Goal: Information Seeking & Learning: Learn about a topic

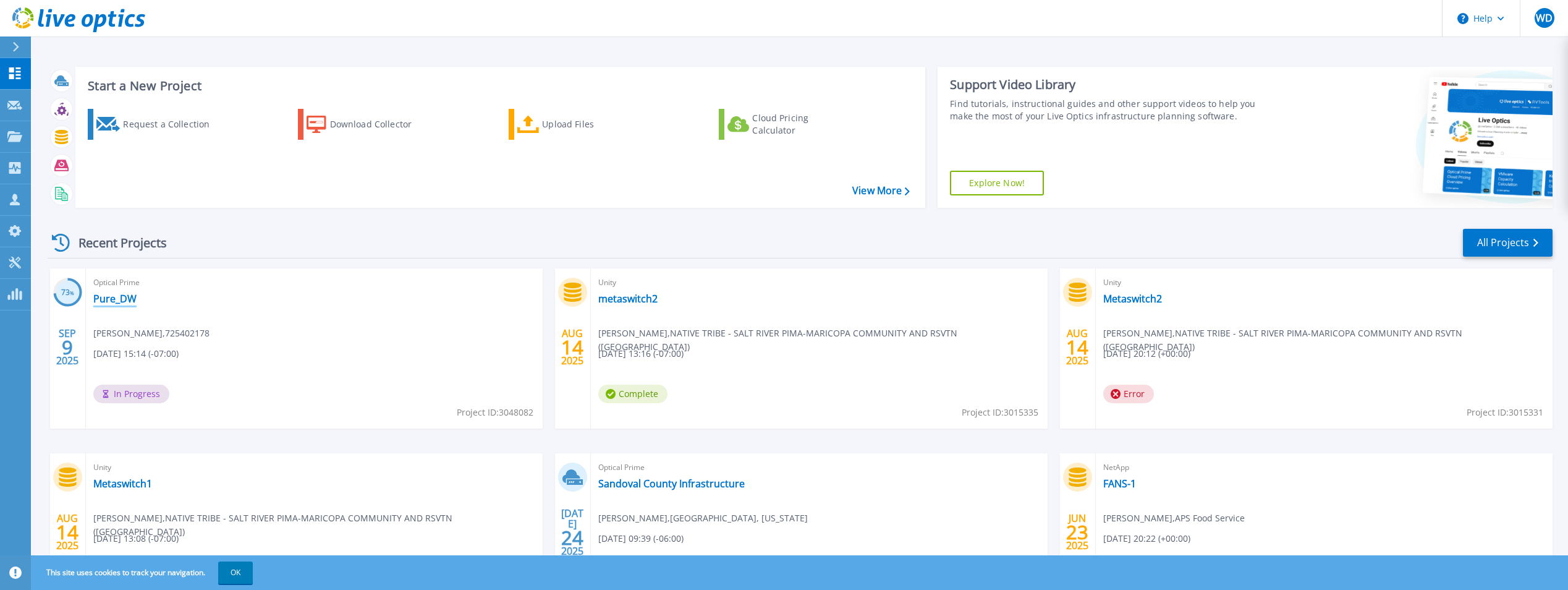
click at [123, 303] on link "Pure_DW" at bounding box center [115, 298] width 43 height 12
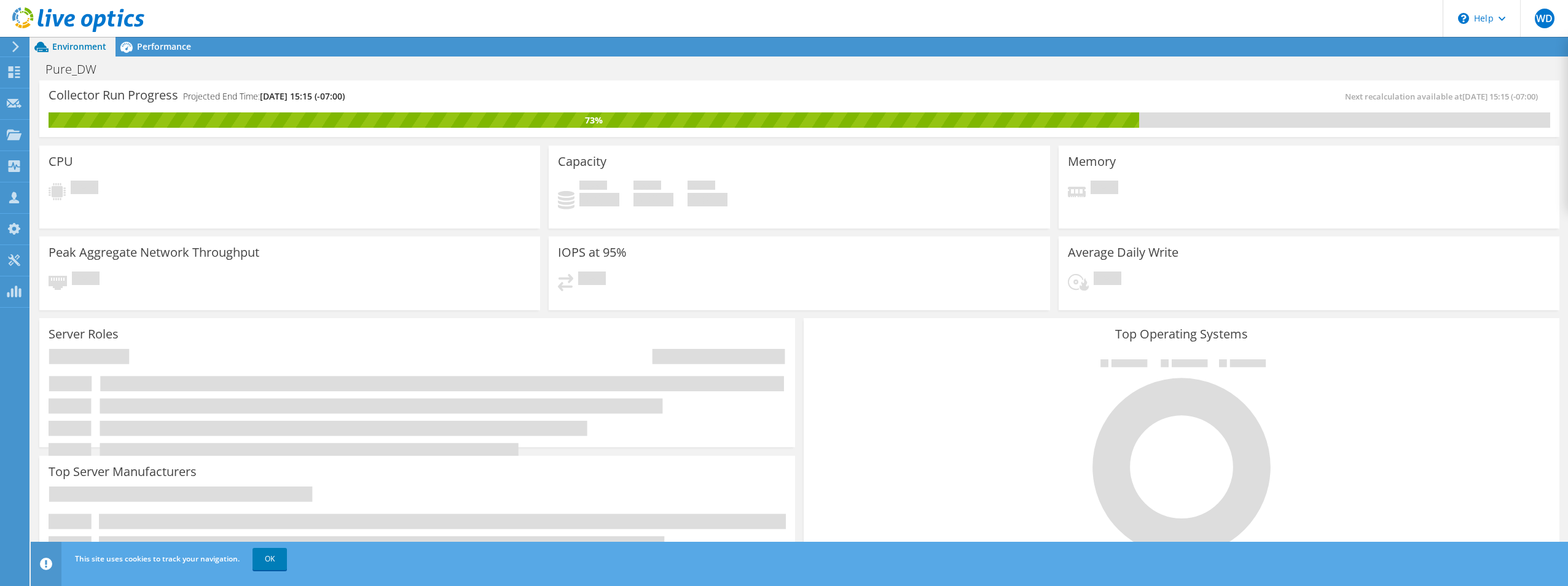
scroll to position [184, 0]
click at [272, 560] on link "OK" at bounding box center [269, 559] width 34 height 22
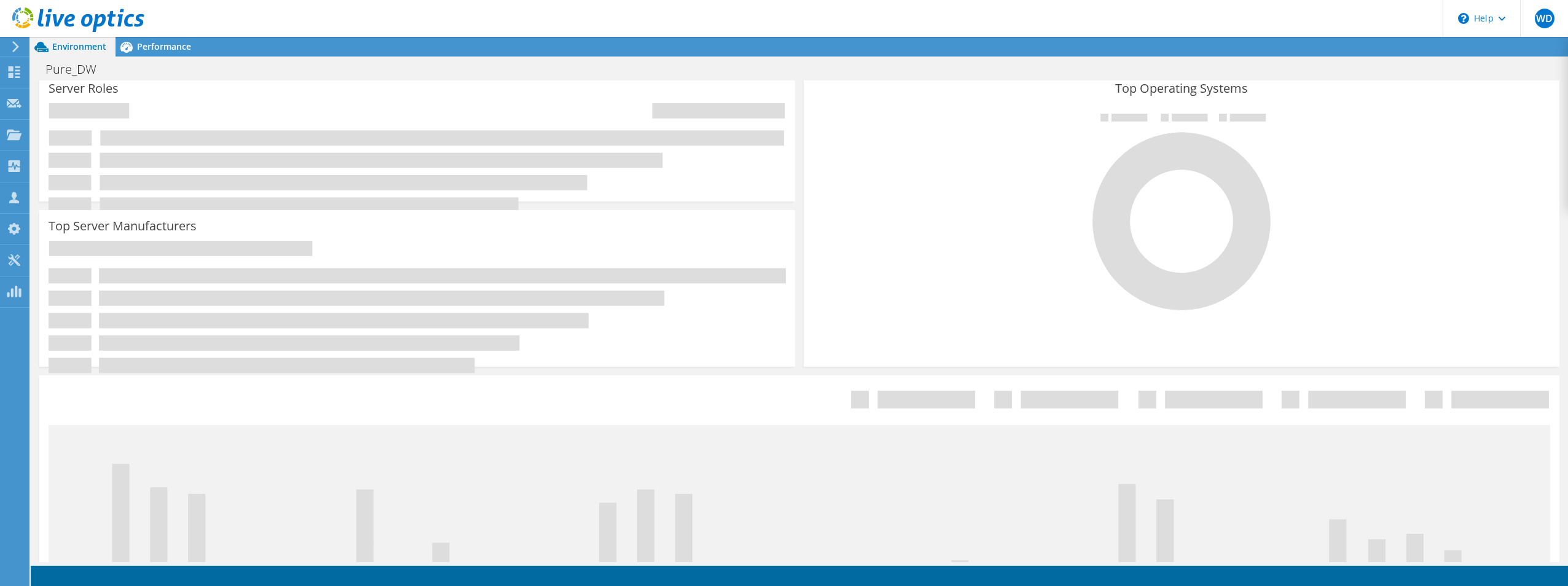
scroll to position [0, 0]
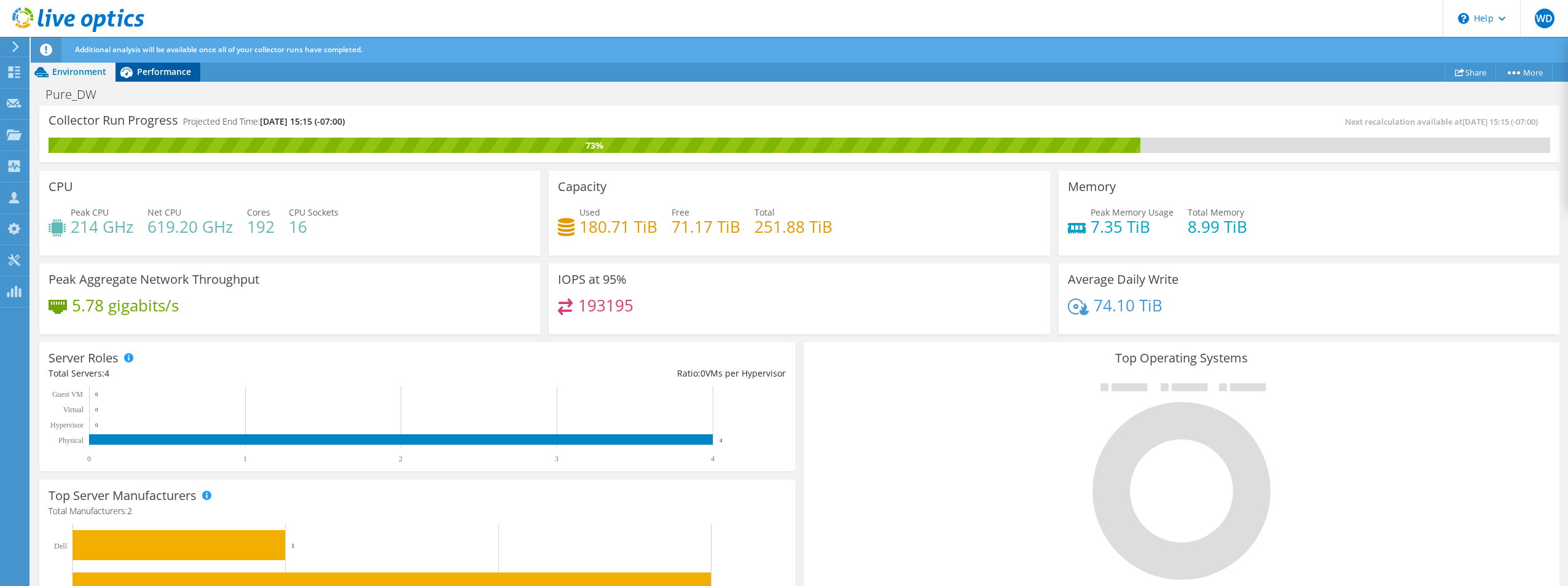
click at [157, 78] on div "Performance" at bounding box center [158, 72] width 85 height 19
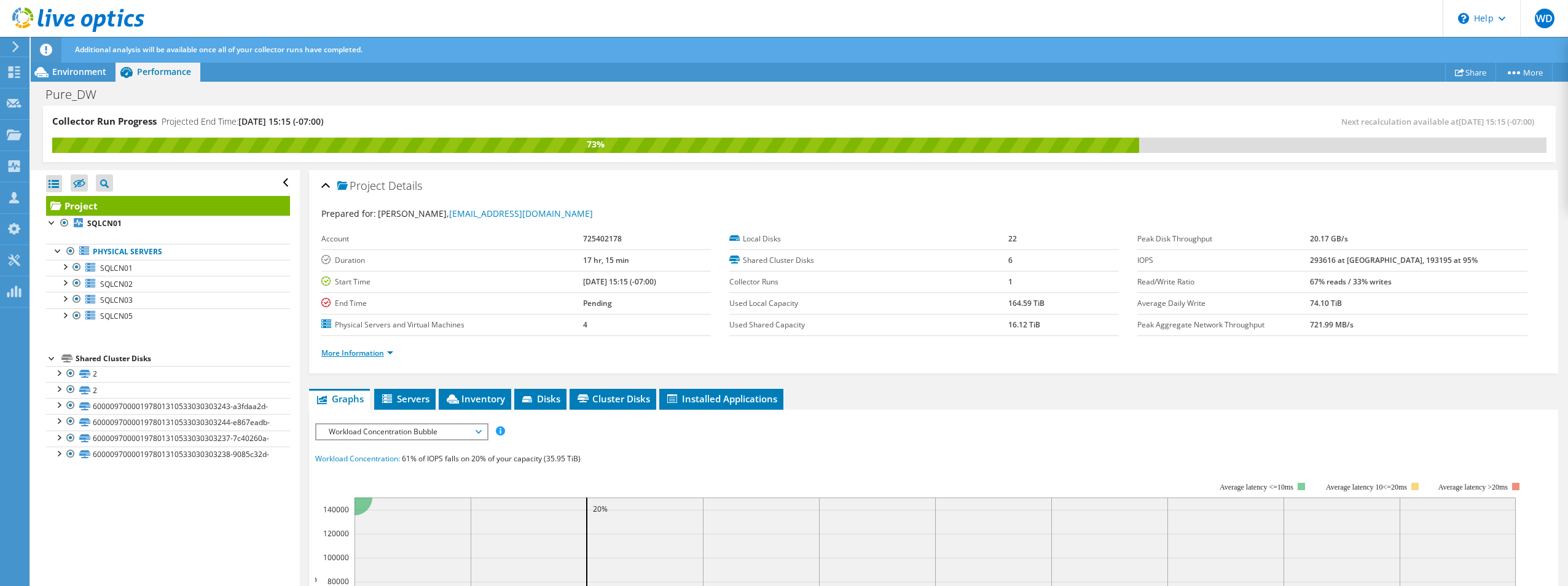
click at [388, 355] on link "More Information" at bounding box center [357, 353] width 72 height 11
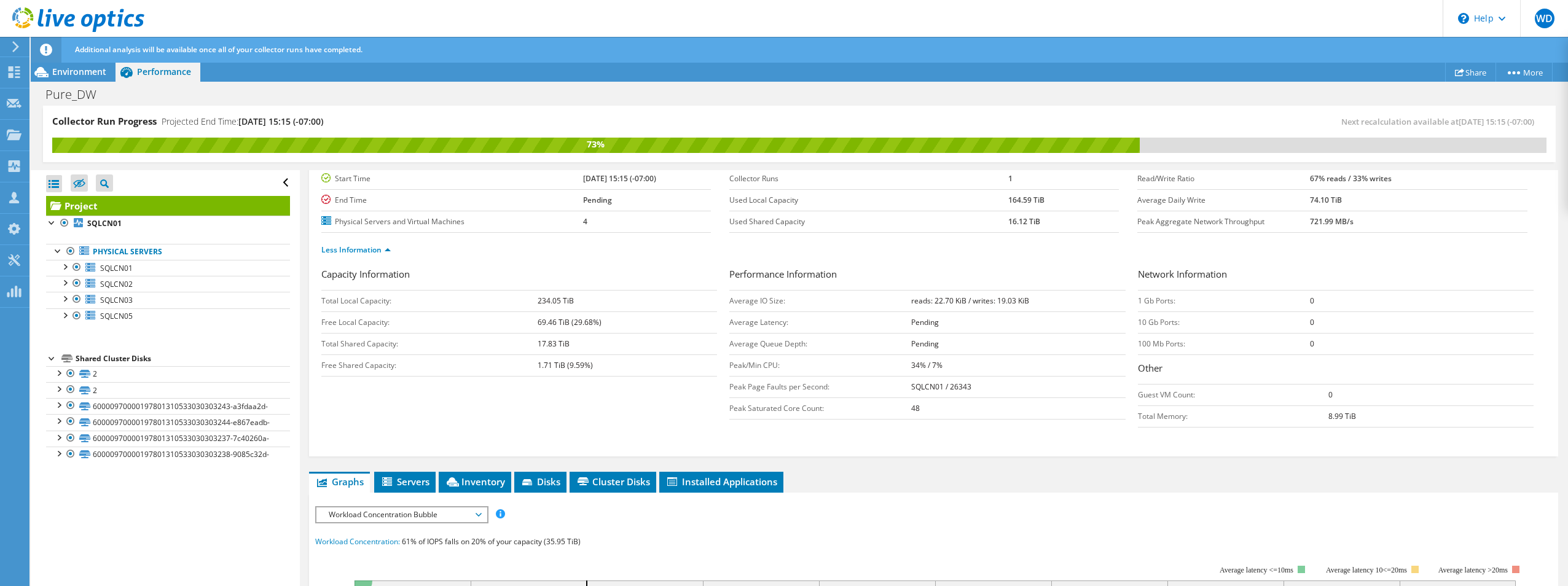
scroll to position [123, 0]
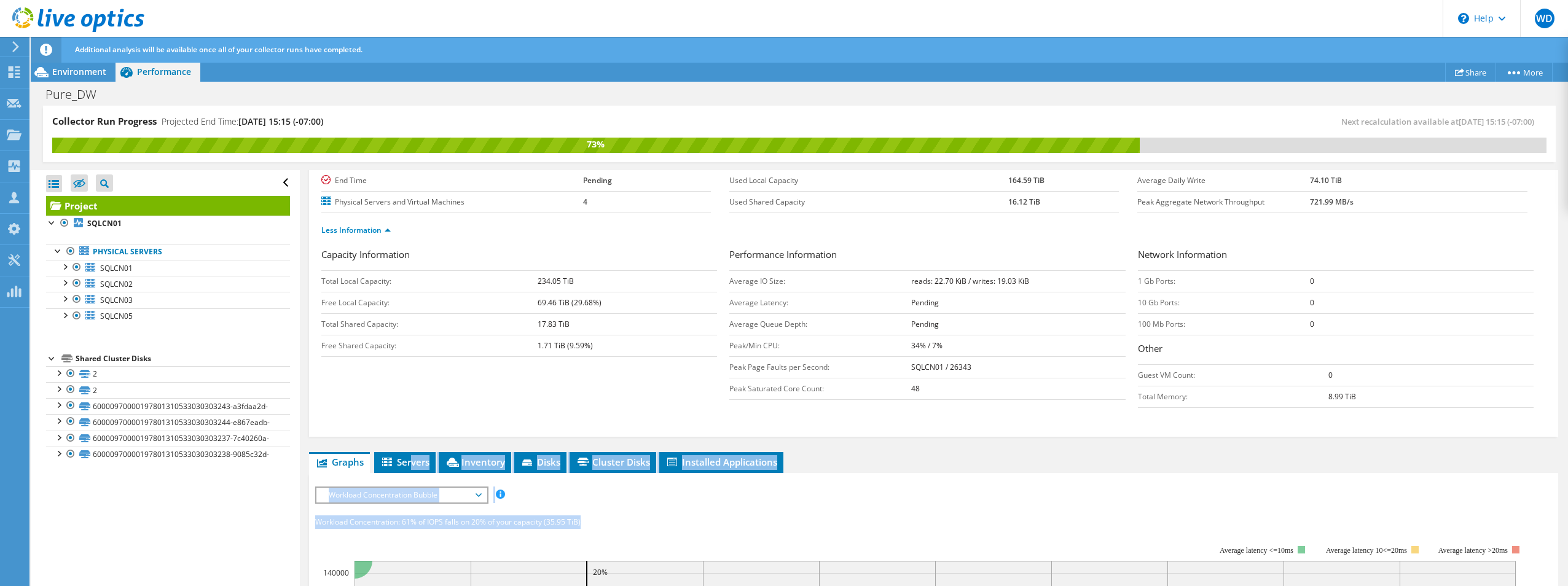
drag, startPoint x: 410, startPoint y: 470, endPoint x: 691, endPoint y: 509, distance: 283.7
click at [433, 496] on span "Workload Concentration Bubble" at bounding box center [402, 495] width 158 height 15
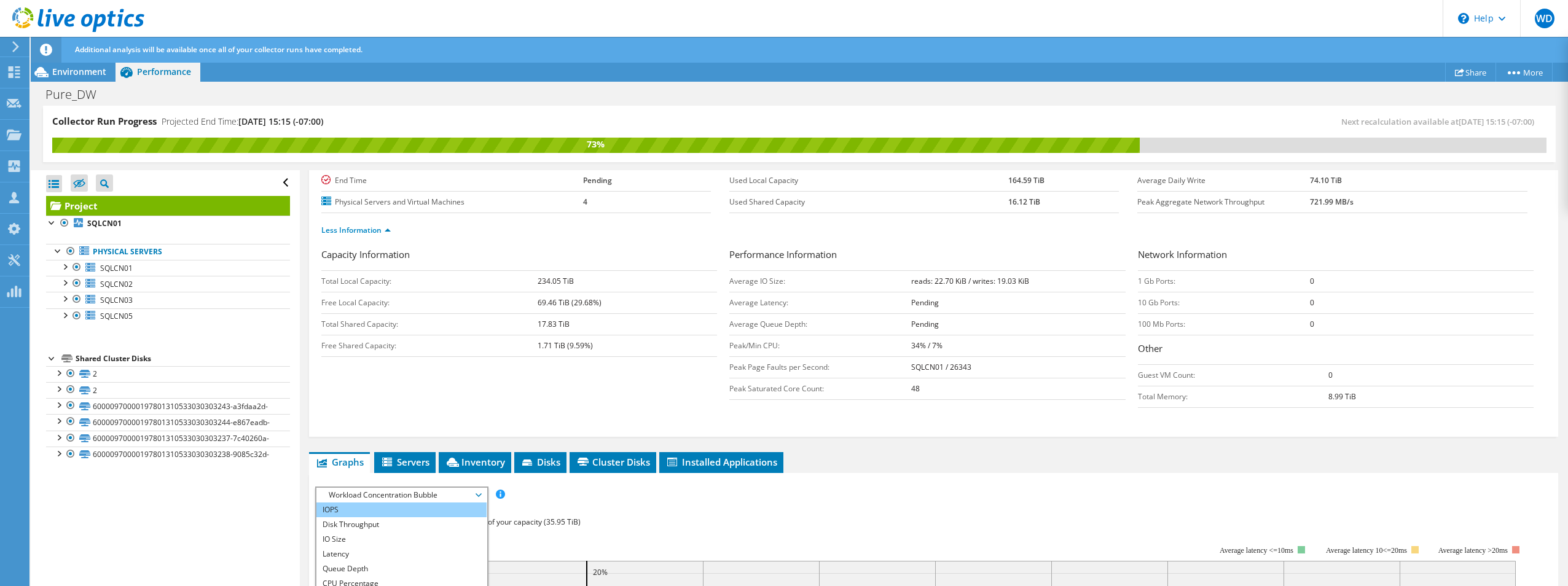
click at [382, 510] on li "IOPS" at bounding box center [402, 510] width 170 height 15
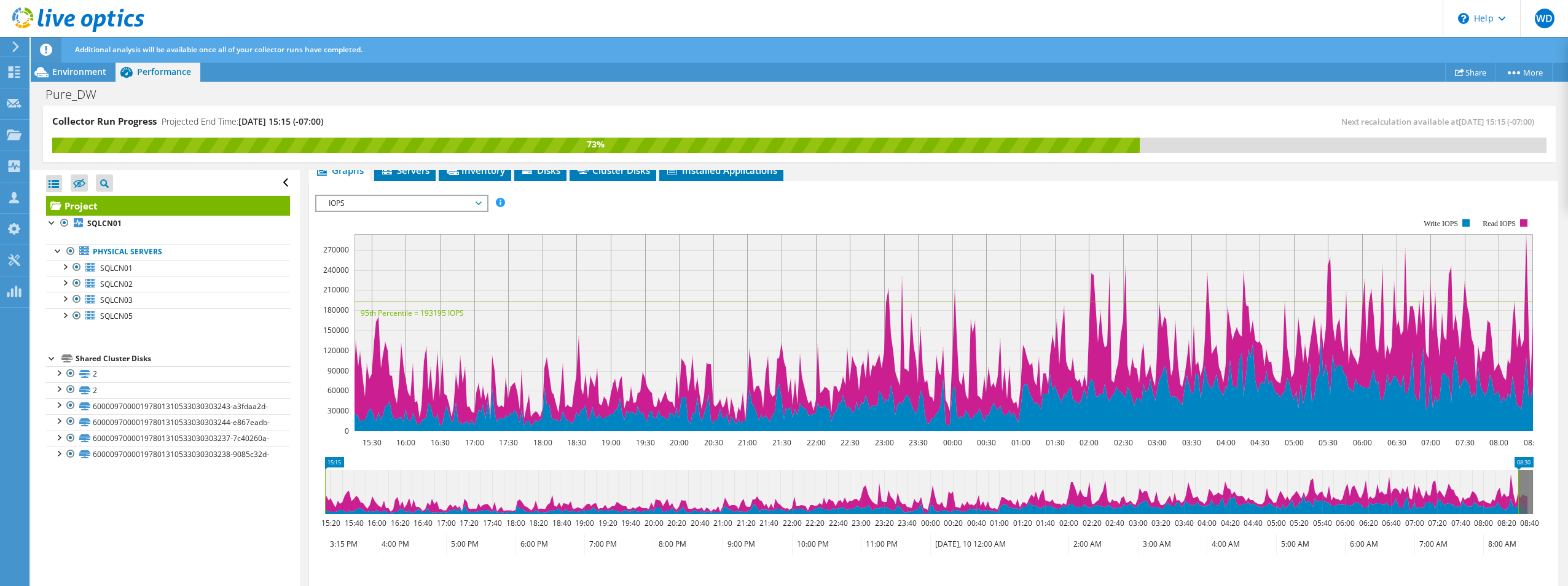
scroll to position [403, 0]
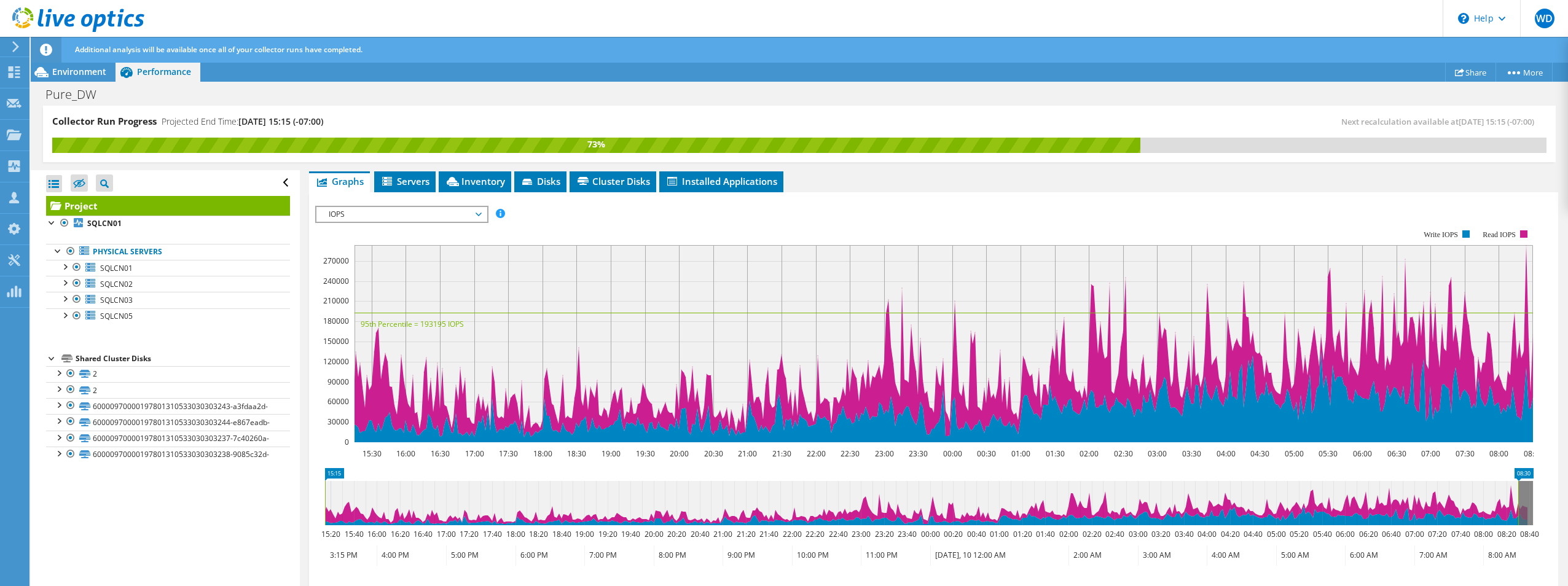
click at [478, 207] on span "IOPS" at bounding box center [402, 214] width 158 height 15
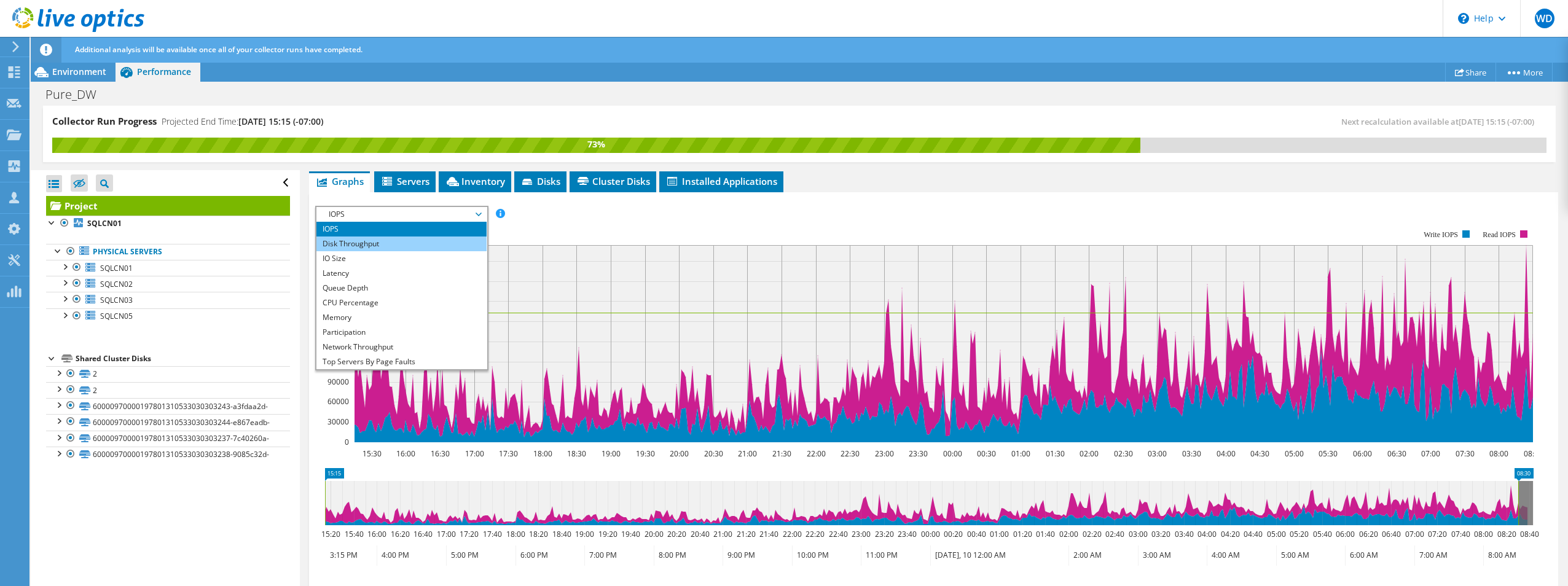
click at [402, 247] on li "Disk Throughput" at bounding box center [402, 243] width 170 height 15
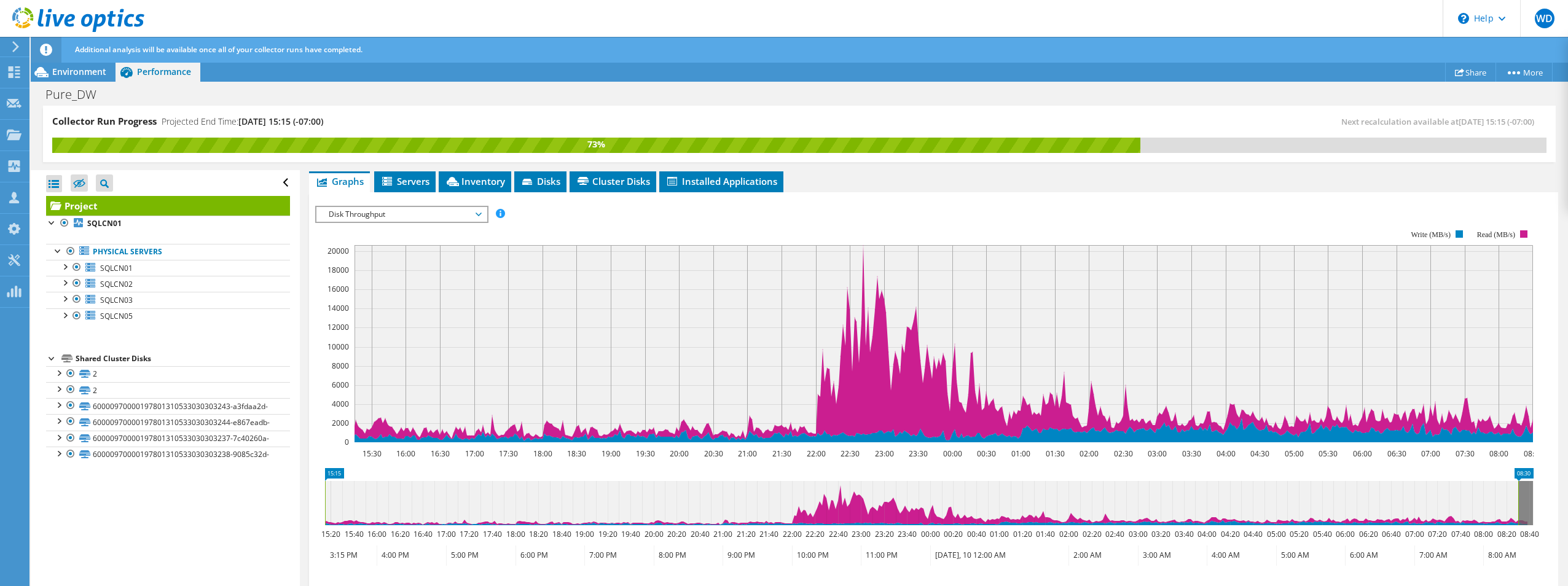
click at [481, 212] on span "Disk Throughput" at bounding box center [402, 214] width 158 height 15
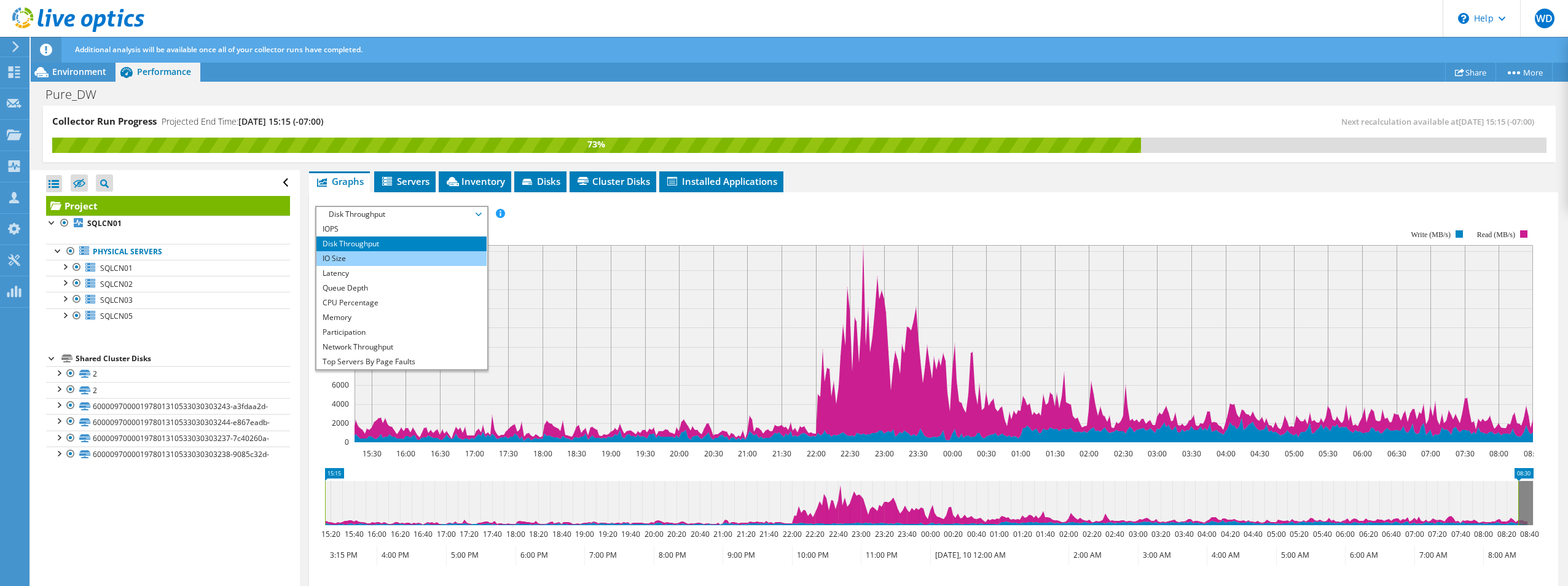
click at [444, 261] on li "IO Size" at bounding box center [402, 258] width 170 height 15
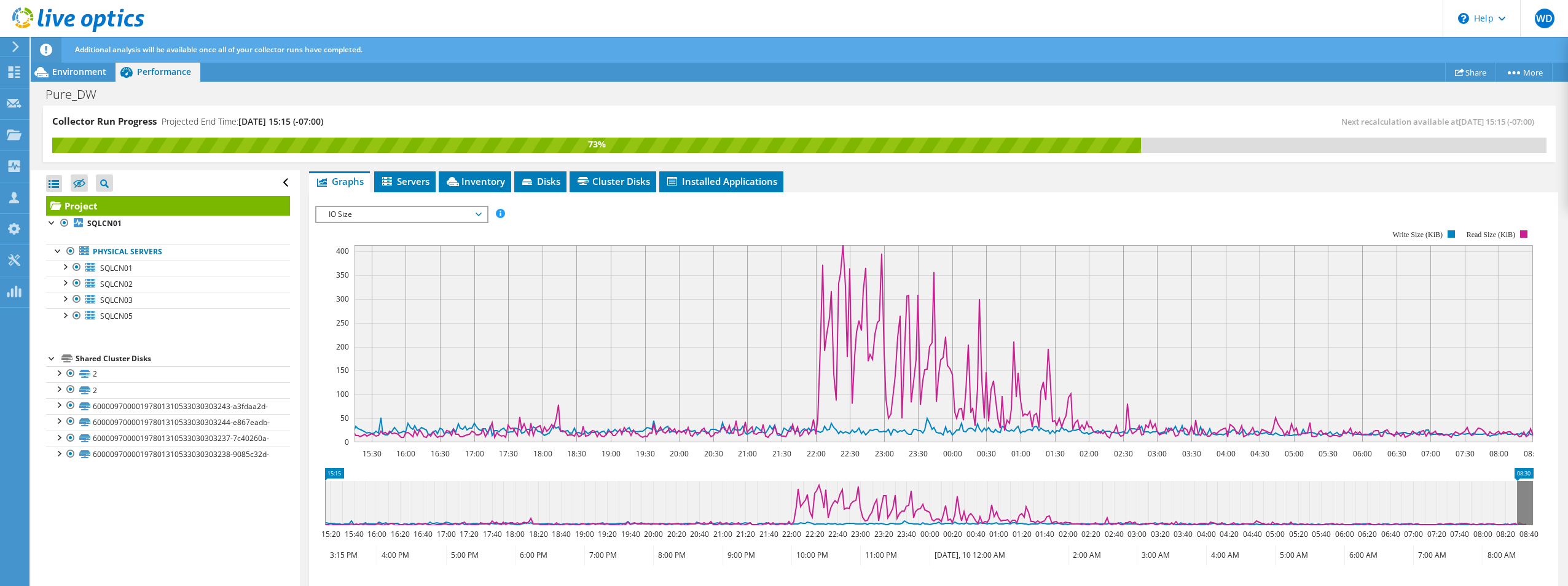
click at [477, 217] on span "IO Size" at bounding box center [402, 214] width 158 height 15
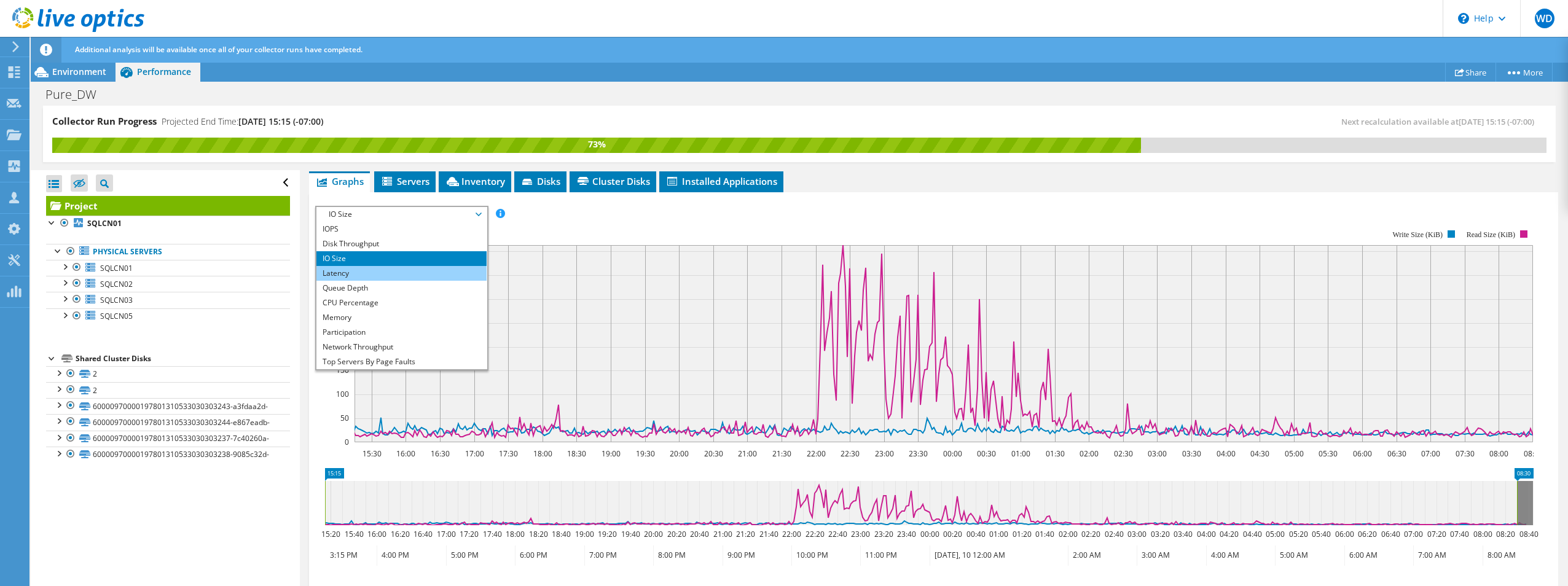
click at [410, 267] on li "Latency" at bounding box center [402, 274] width 170 height 15
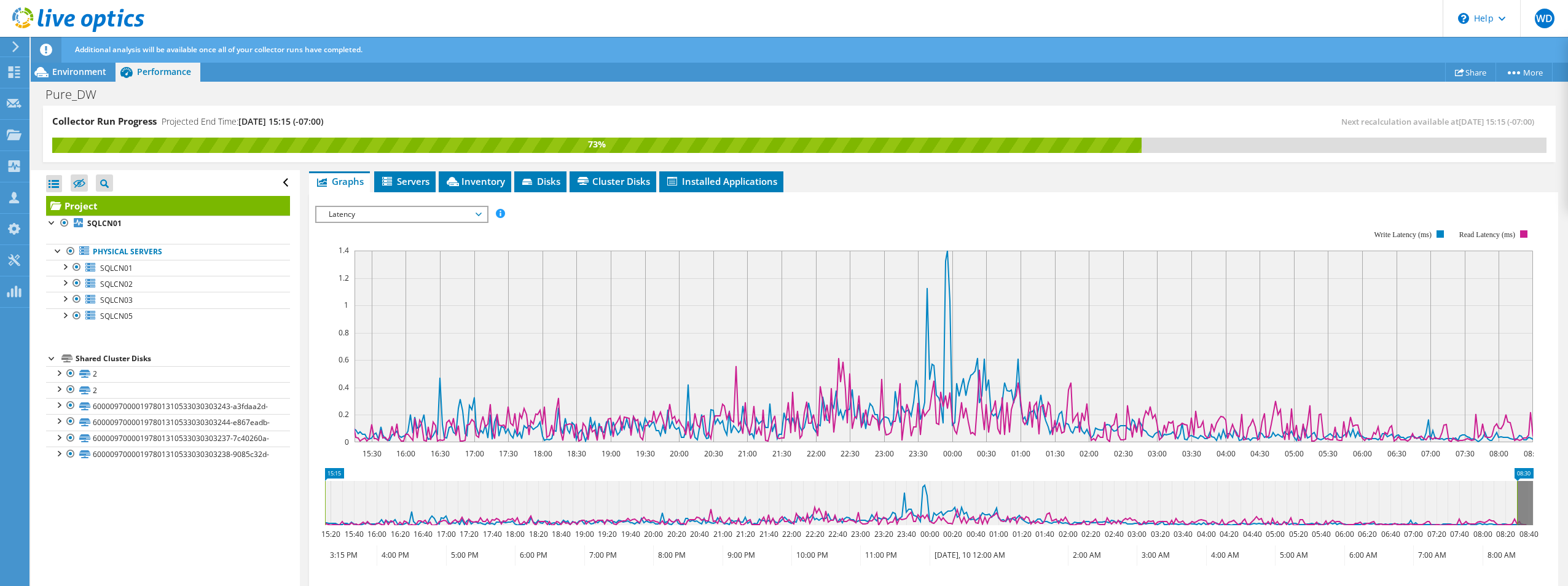
click at [480, 217] on span "Latency" at bounding box center [402, 214] width 158 height 15
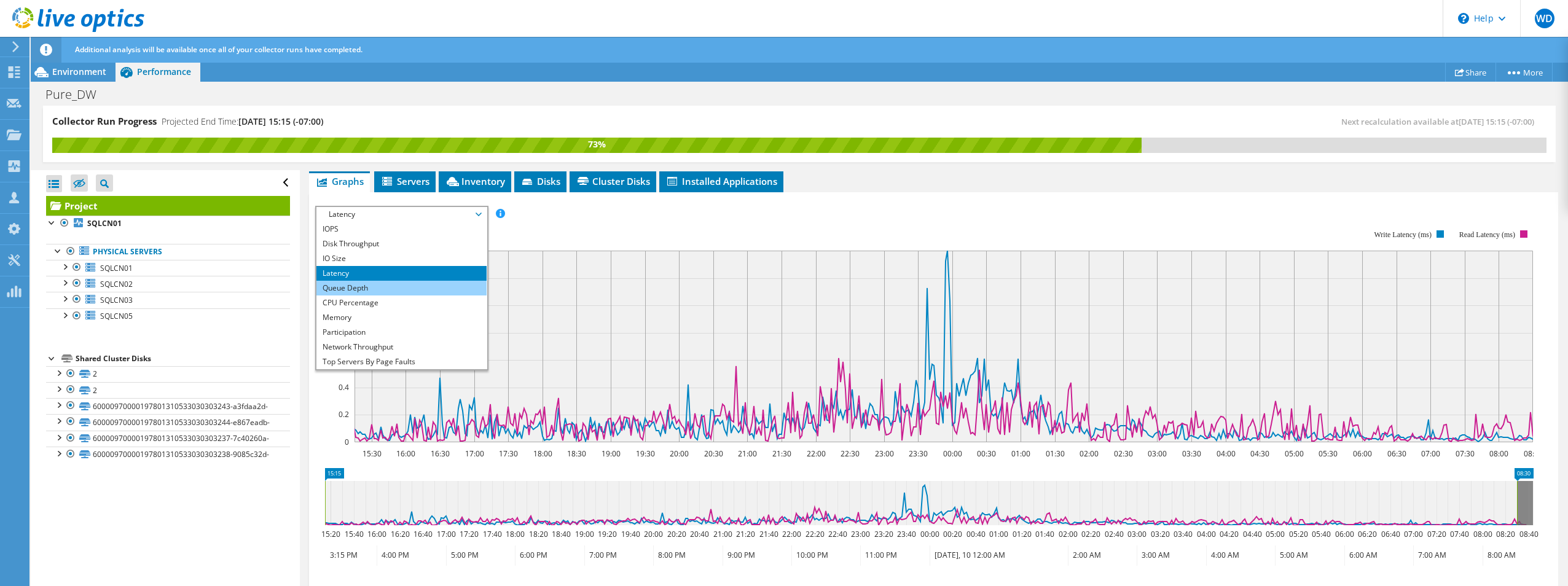
click at [417, 290] on li "Queue Depth" at bounding box center [402, 288] width 170 height 15
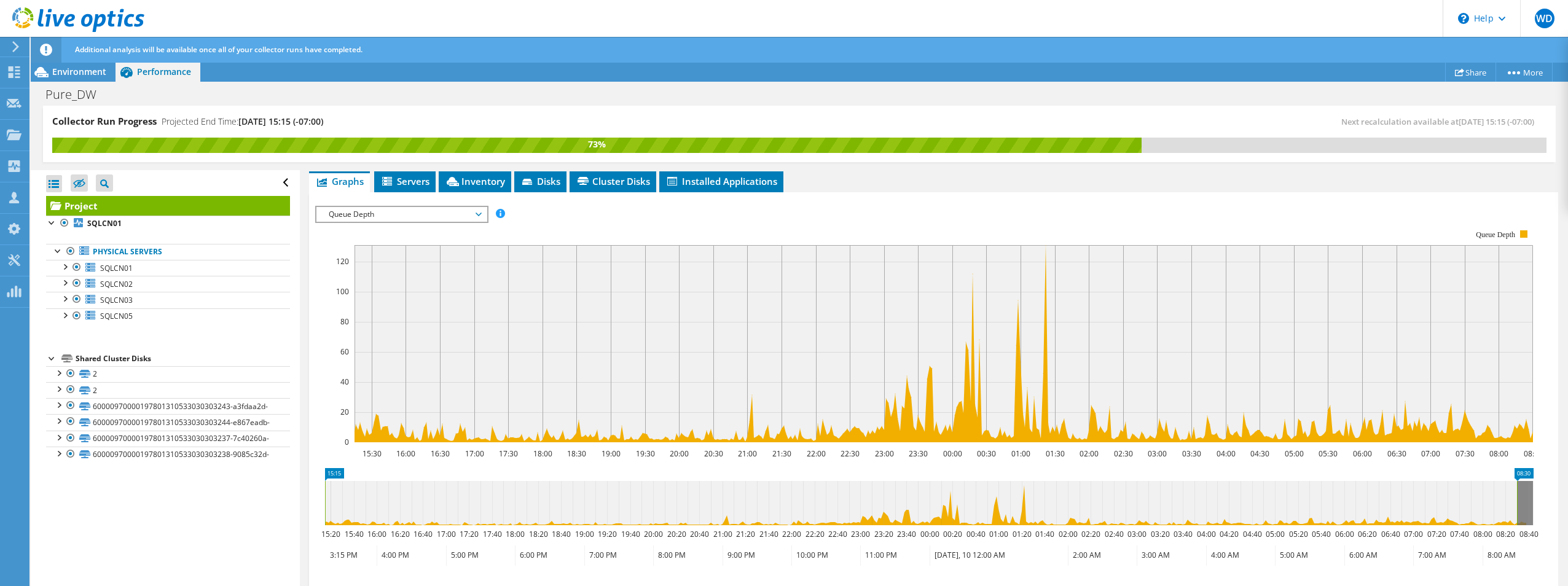
click at [476, 215] on span "Queue Depth" at bounding box center [402, 214] width 158 height 15
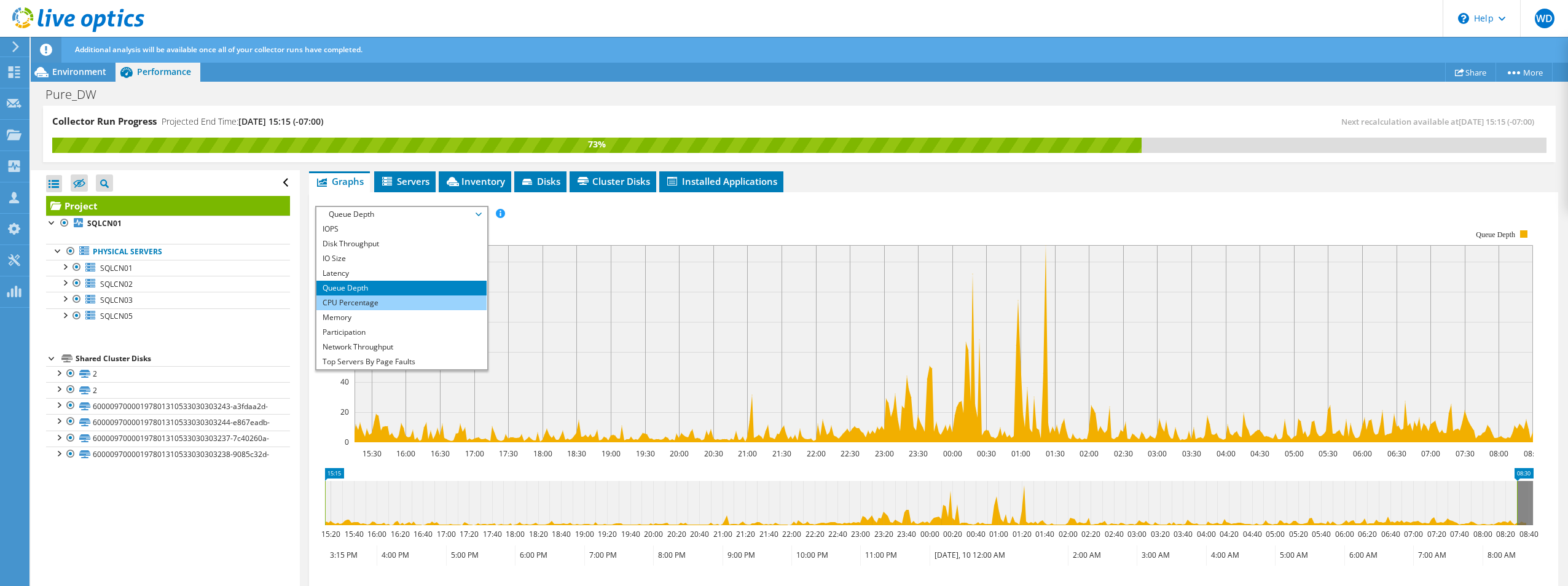
click at [445, 304] on li "CPU Percentage" at bounding box center [402, 303] width 170 height 15
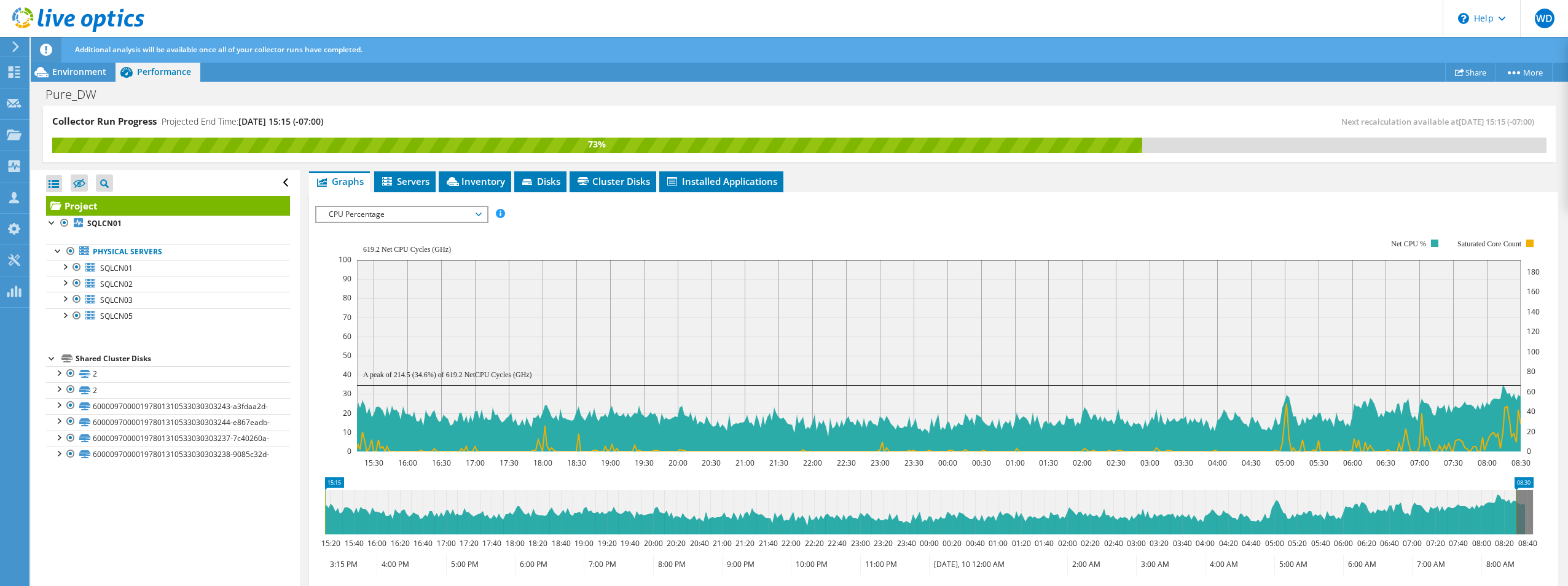
click at [426, 212] on span "CPU Percentage" at bounding box center [402, 214] width 158 height 15
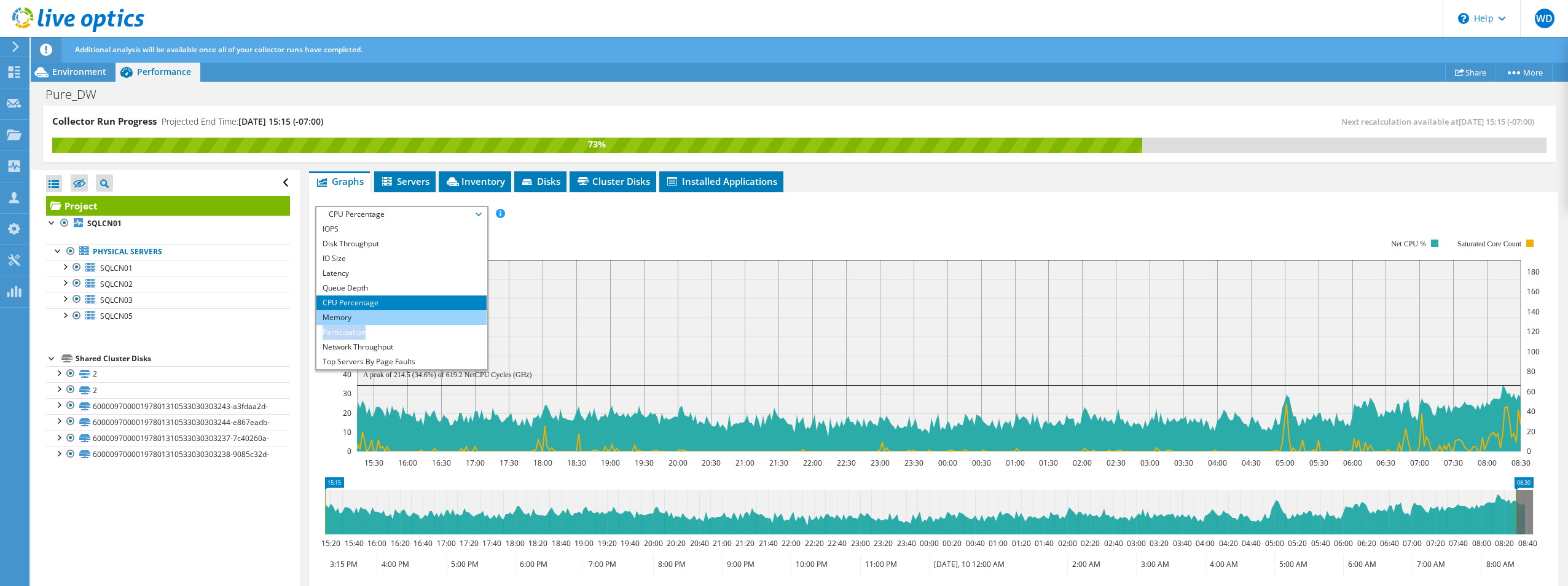
drag, startPoint x: 379, startPoint y: 325, endPoint x: 380, endPoint y: 318, distance: 7.1
click at [380, 318] on ul "IOPS Disk Throughput IO Size Latency Queue Depth CPU Percentage Memory Page Fau…" at bounding box center [402, 295] width 170 height 147
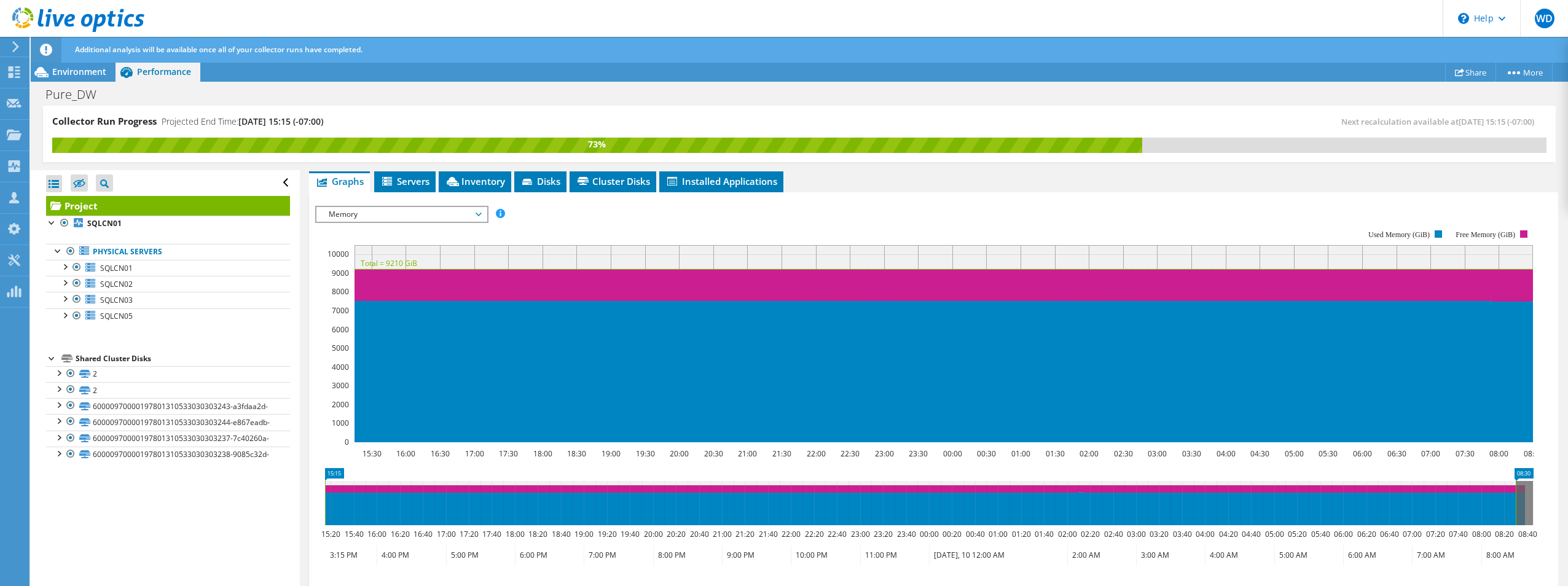
click at [611, 229] on rect at bounding box center [924, 336] width 1218 height 246
click at [463, 213] on span "Memory" at bounding box center [402, 214] width 158 height 15
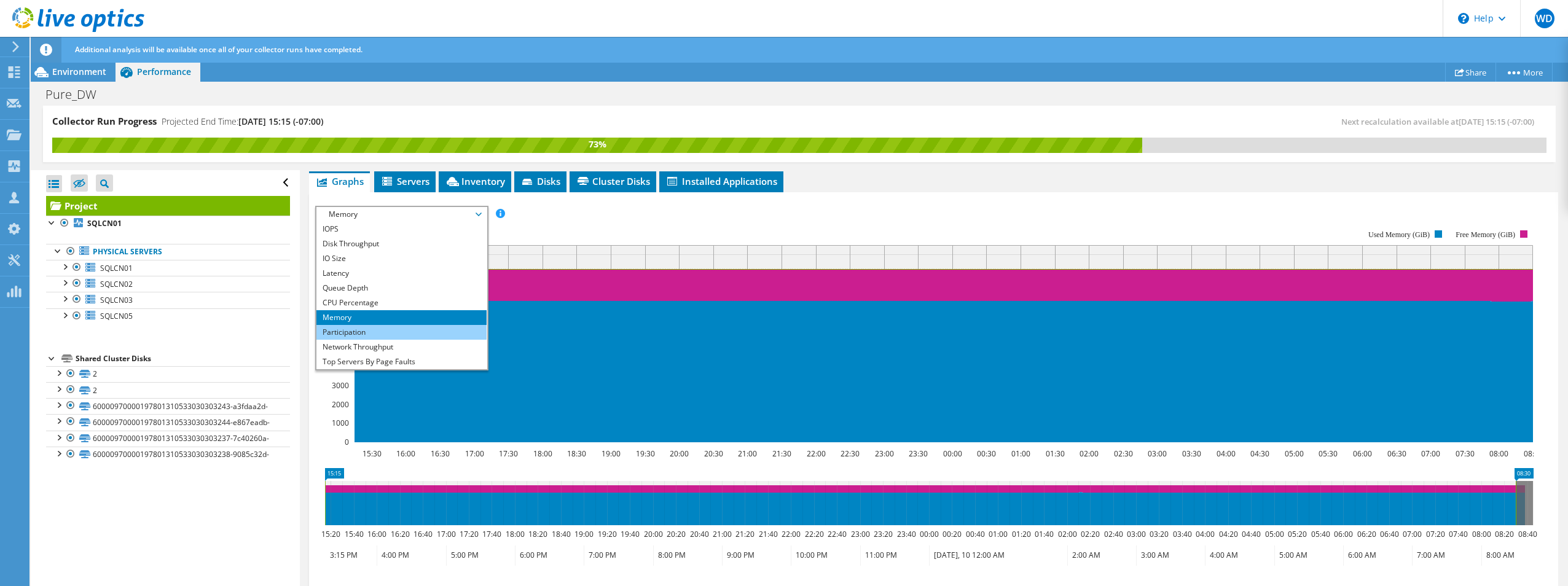
click at [379, 331] on li "Participation" at bounding box center [402, 332] width 170 height 15
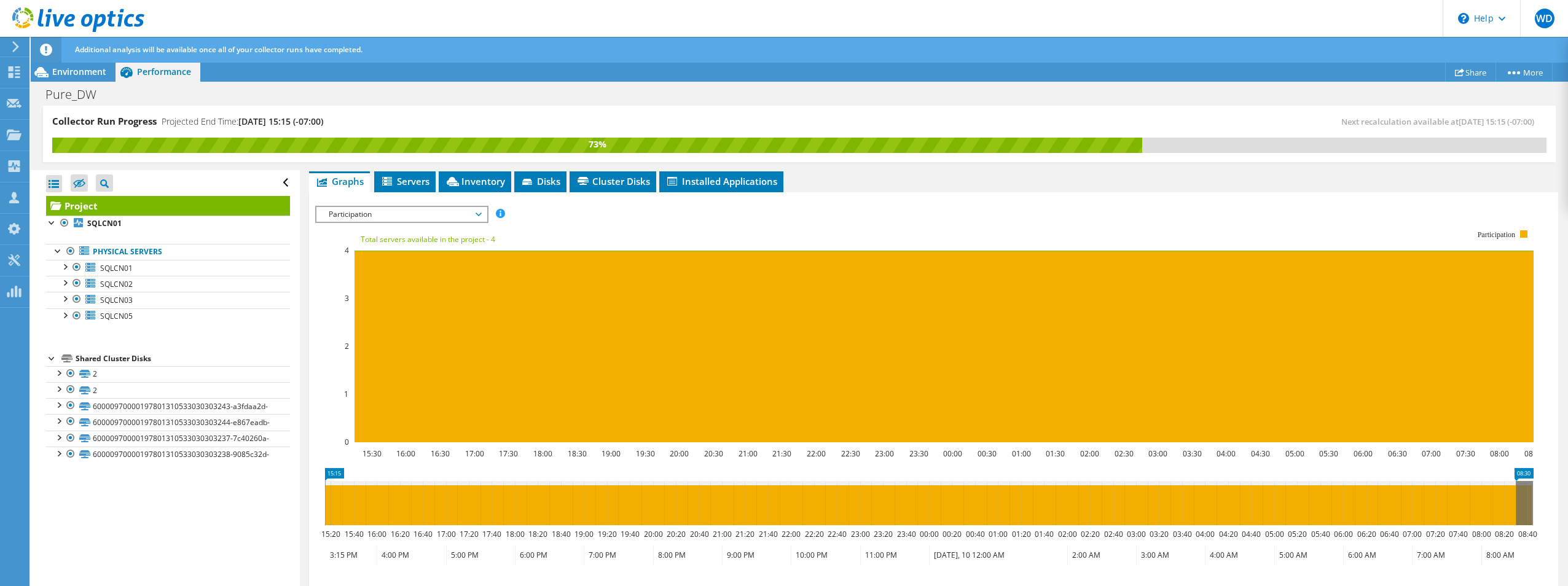
click at [374, 213] on span "Participation" at bounding box center [402, 214] width 158 height 15
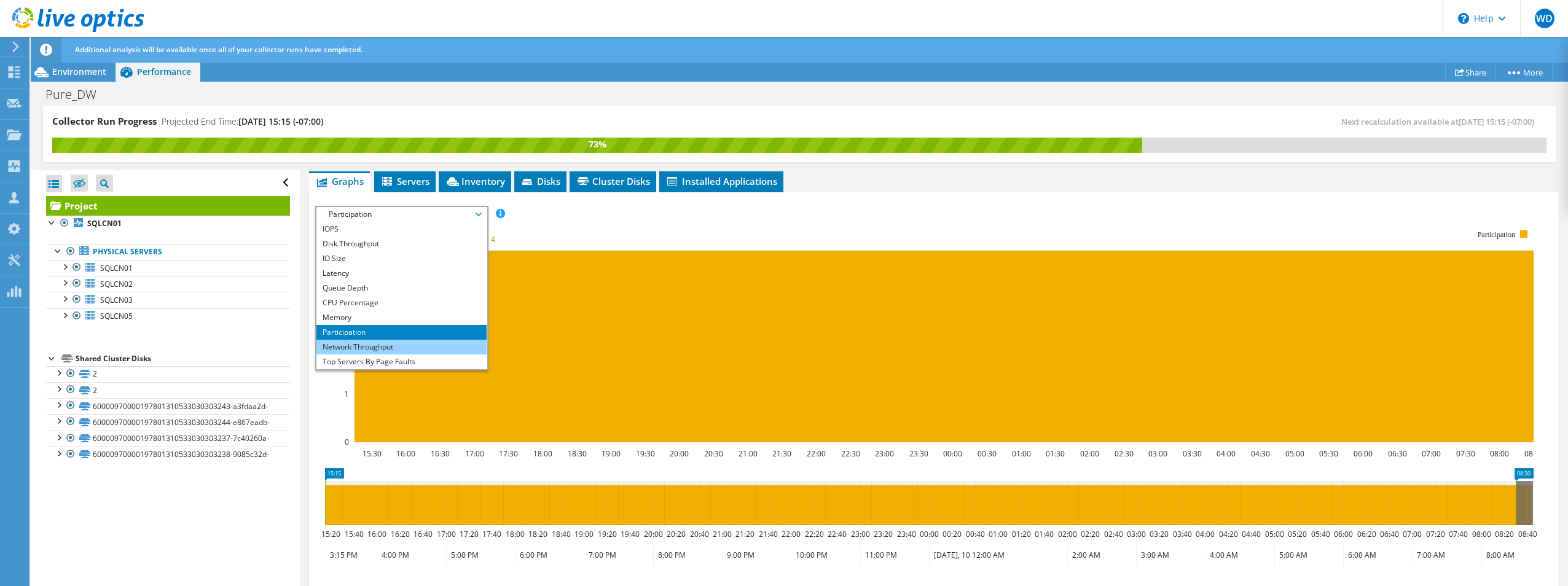
click at [368, 351] on li "Network Throughput" at bounding box center [402, 347] width 170 height 15
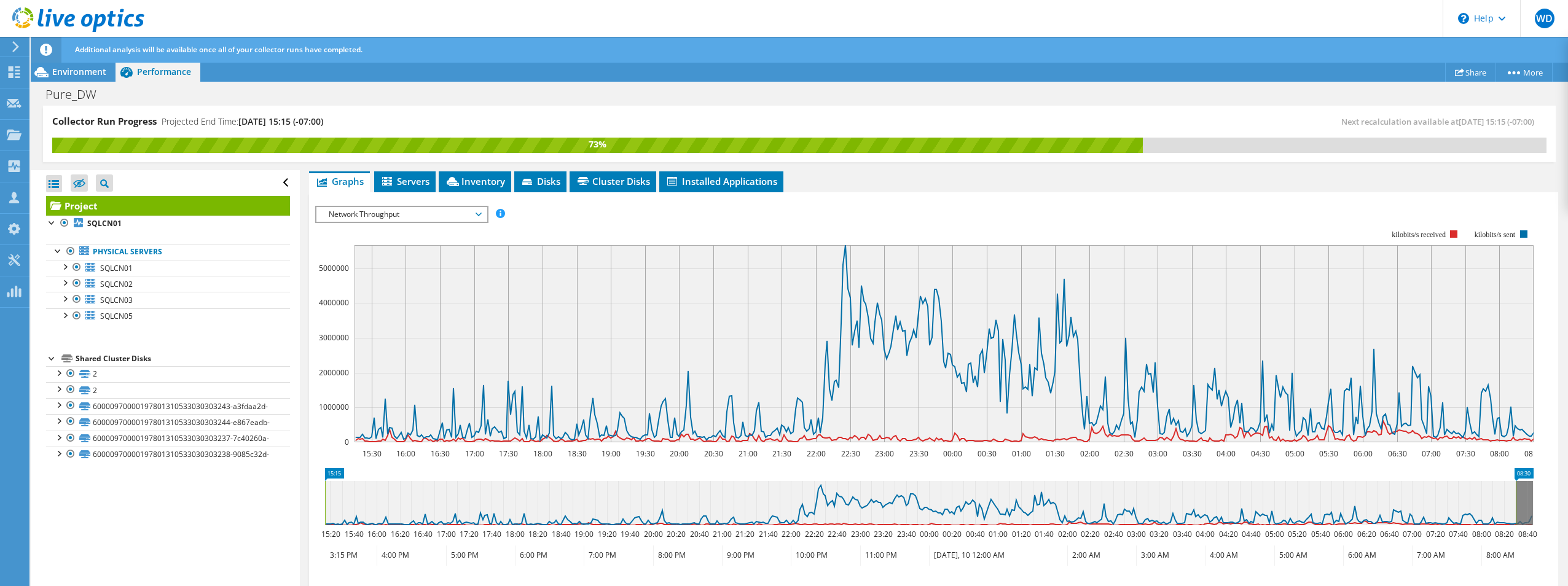
click at [401, 209] on span "Network Throughput" at bounding box center [402, 214] width 158 height 15
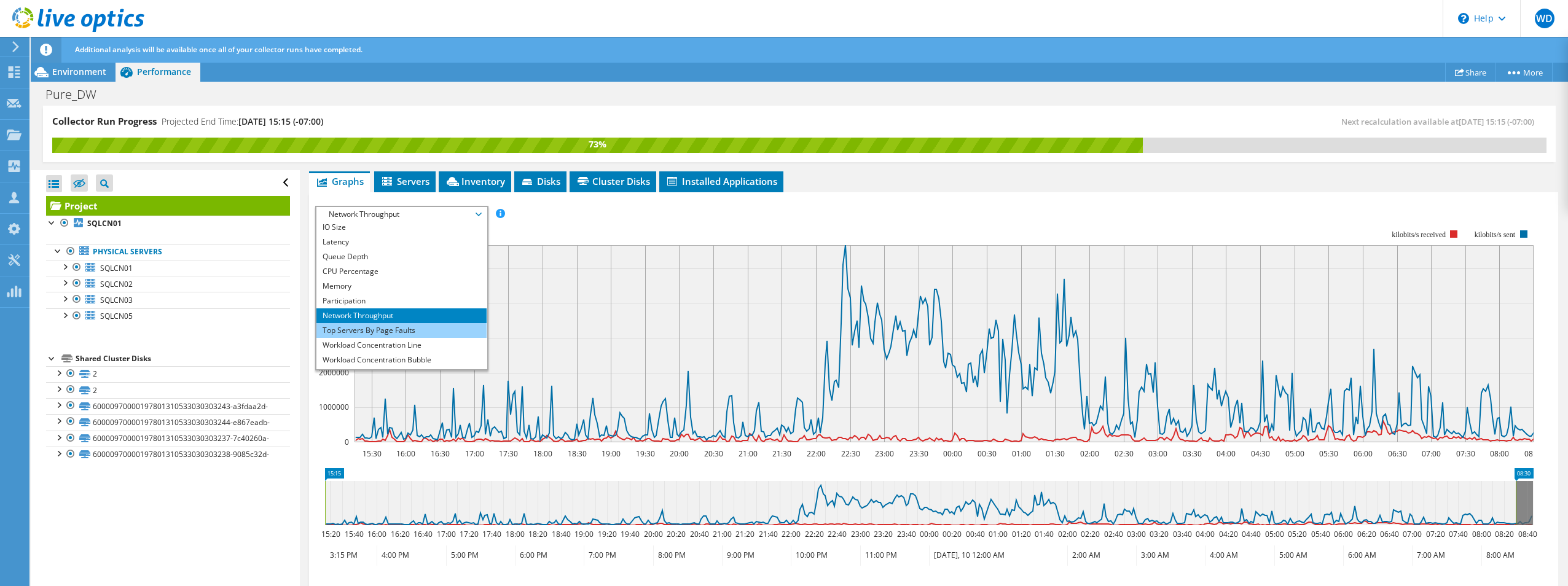
scroll to position [44, 0]
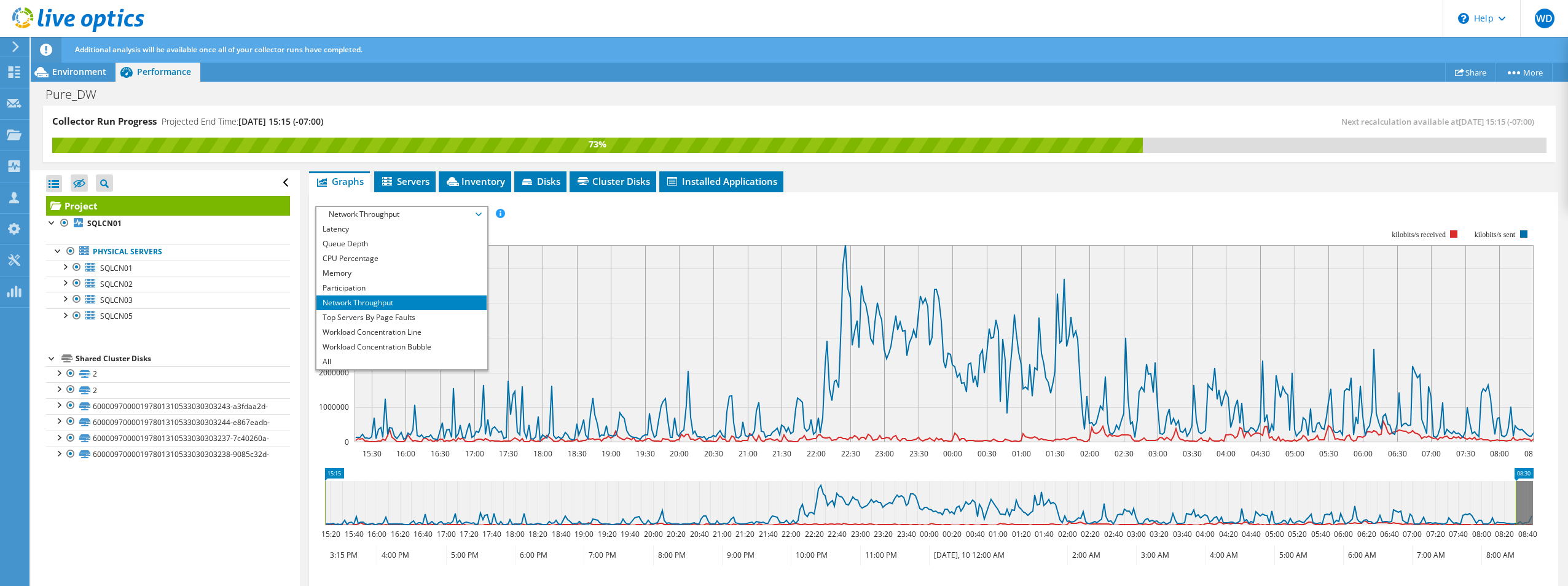
click at [639, 224] on rect at bounding box center [924, 336] width 1218 height 246
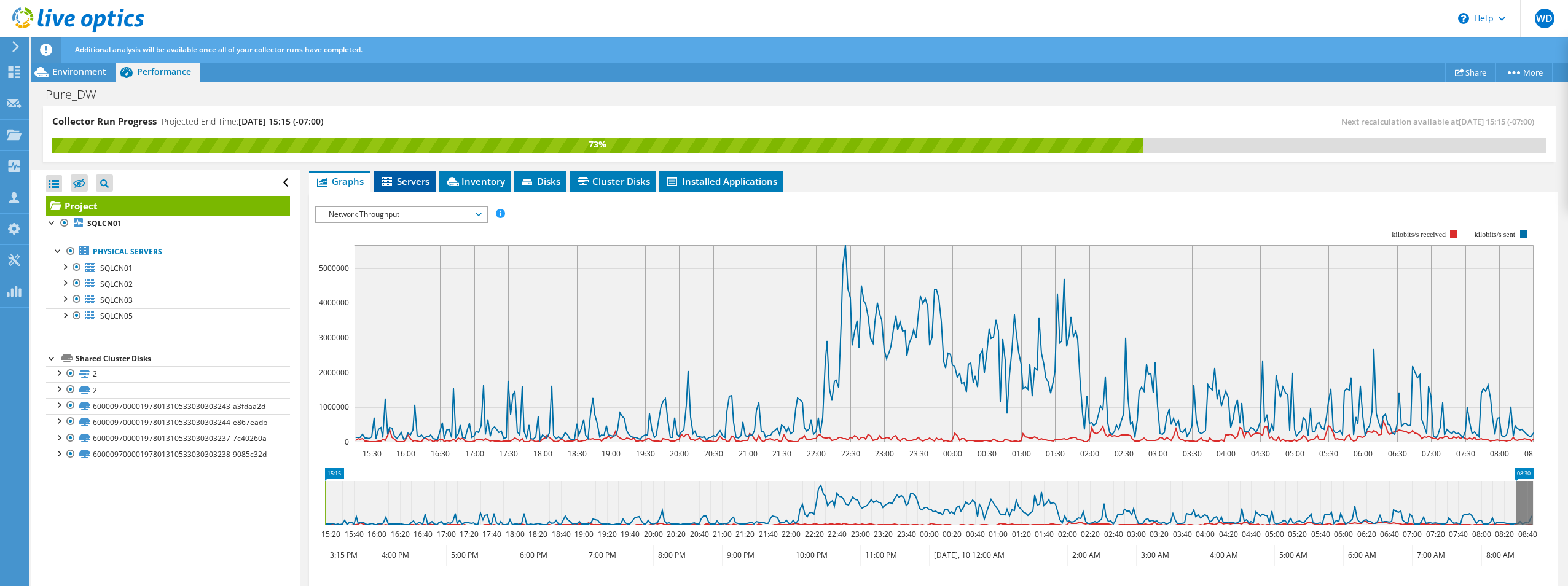
click at [386, 172] on li "Servers" at bounding box center [405, 181] width 62 height 21
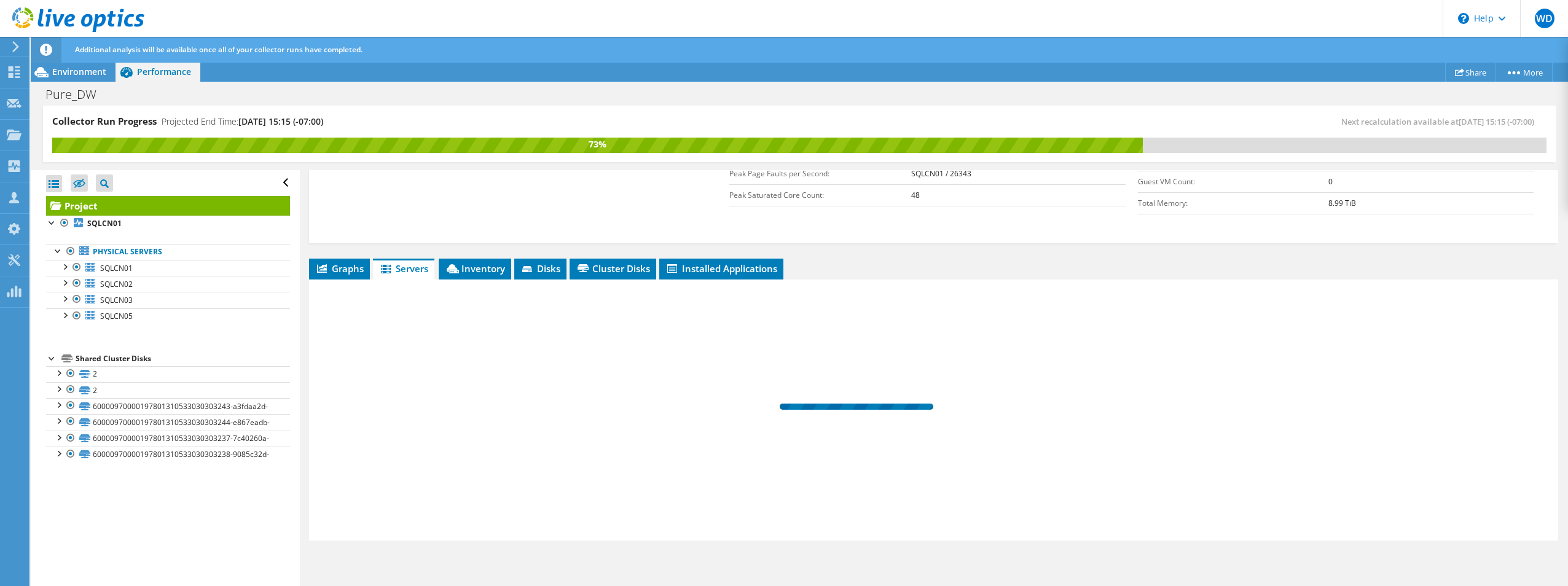
scroll to position [316, 0]
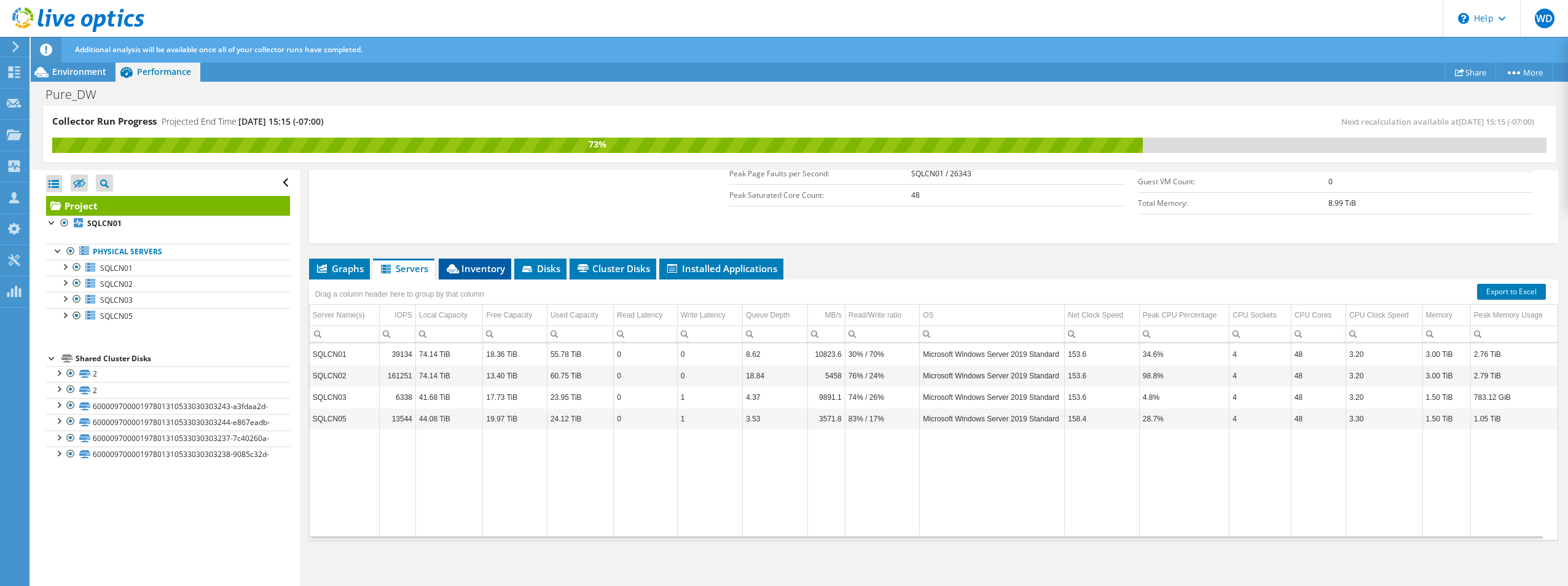
click at [482, 273] on span "Inventory" at bounding box center [475, 268] width 60 height 12
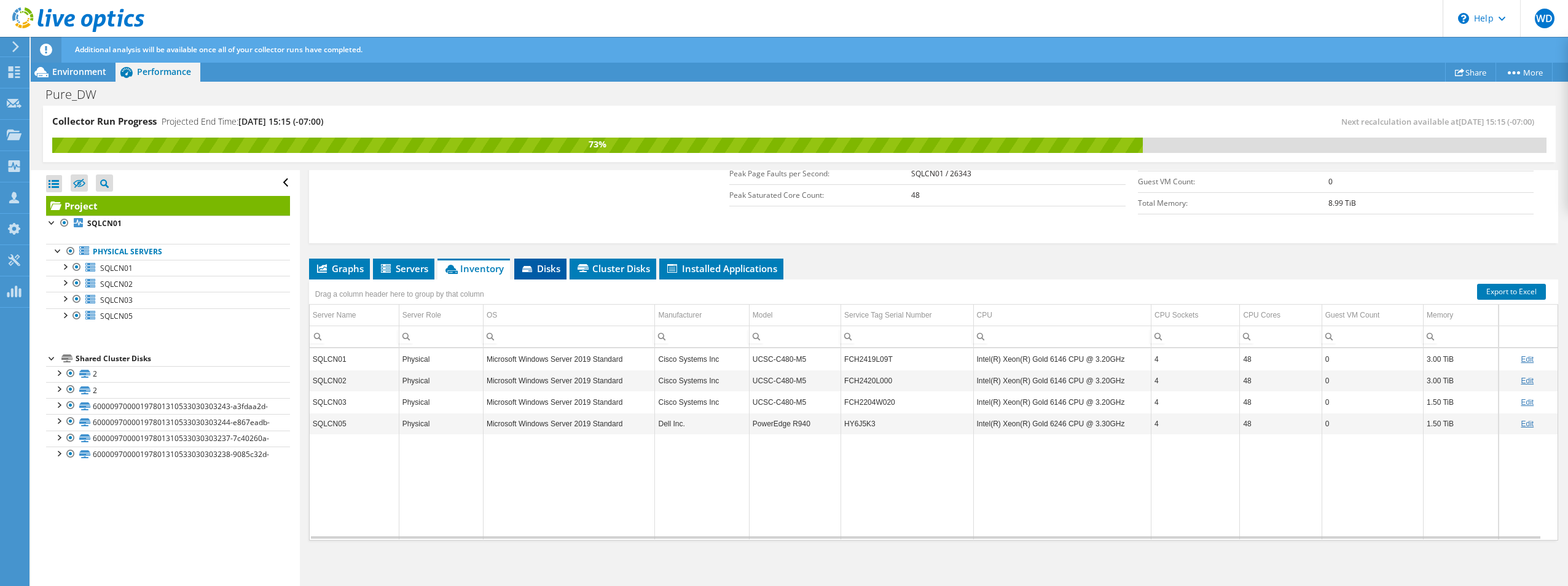
click at [557, 275] on li "Disks" at bounding box center [540, 268] width 52 height 21
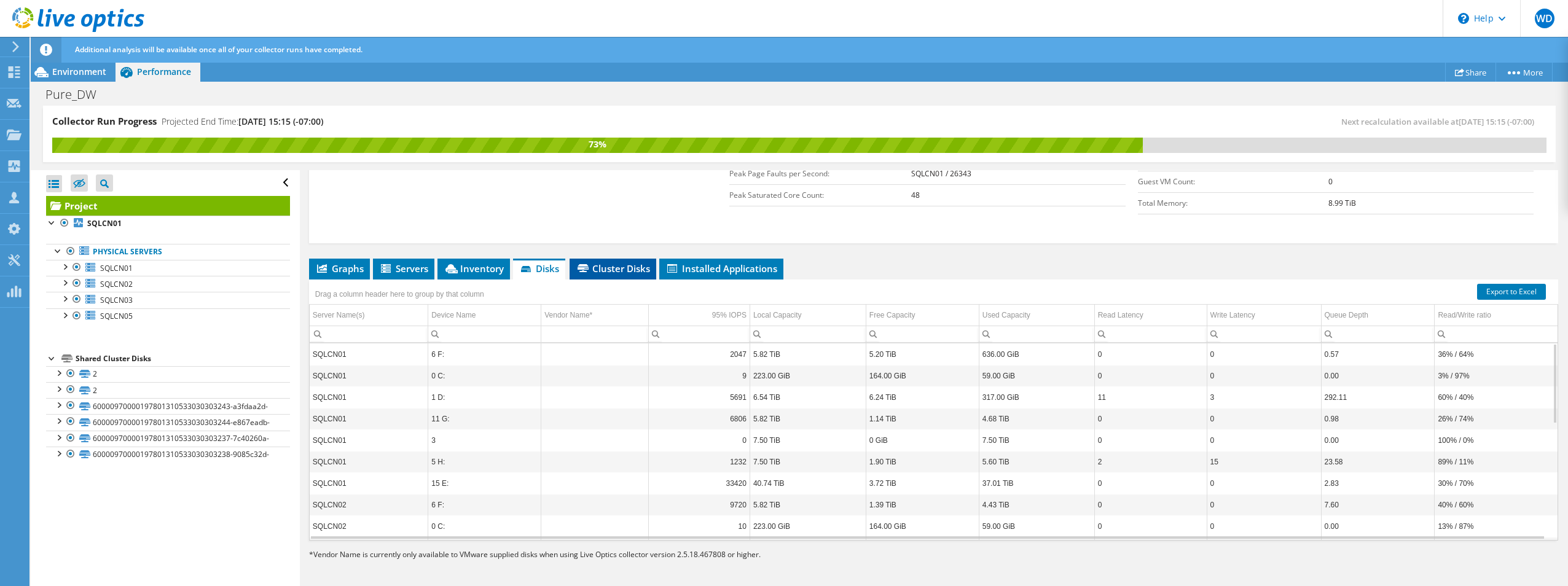
click at [599, 268] on span "Cluster Disks" at bounding box center [612, 268] width 74 height 12
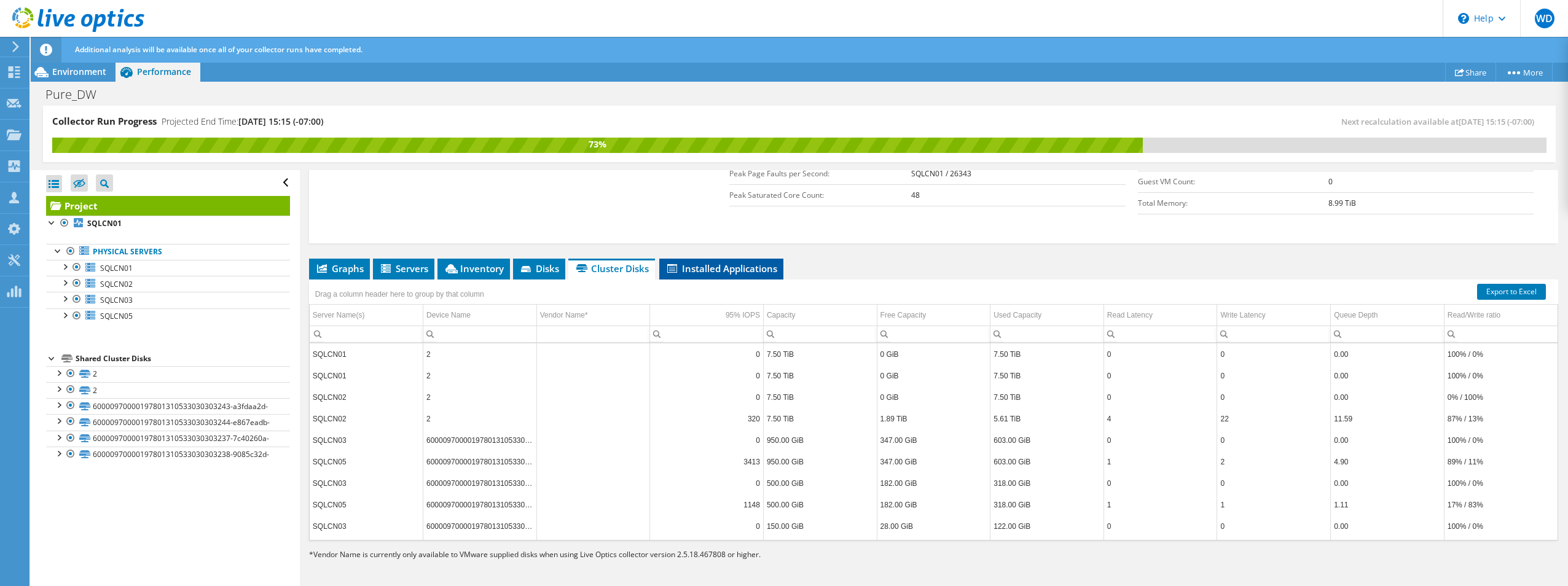
click at [723, 275] on li "Installed Applications" at bounding box center [721, 268] width 124 height 21
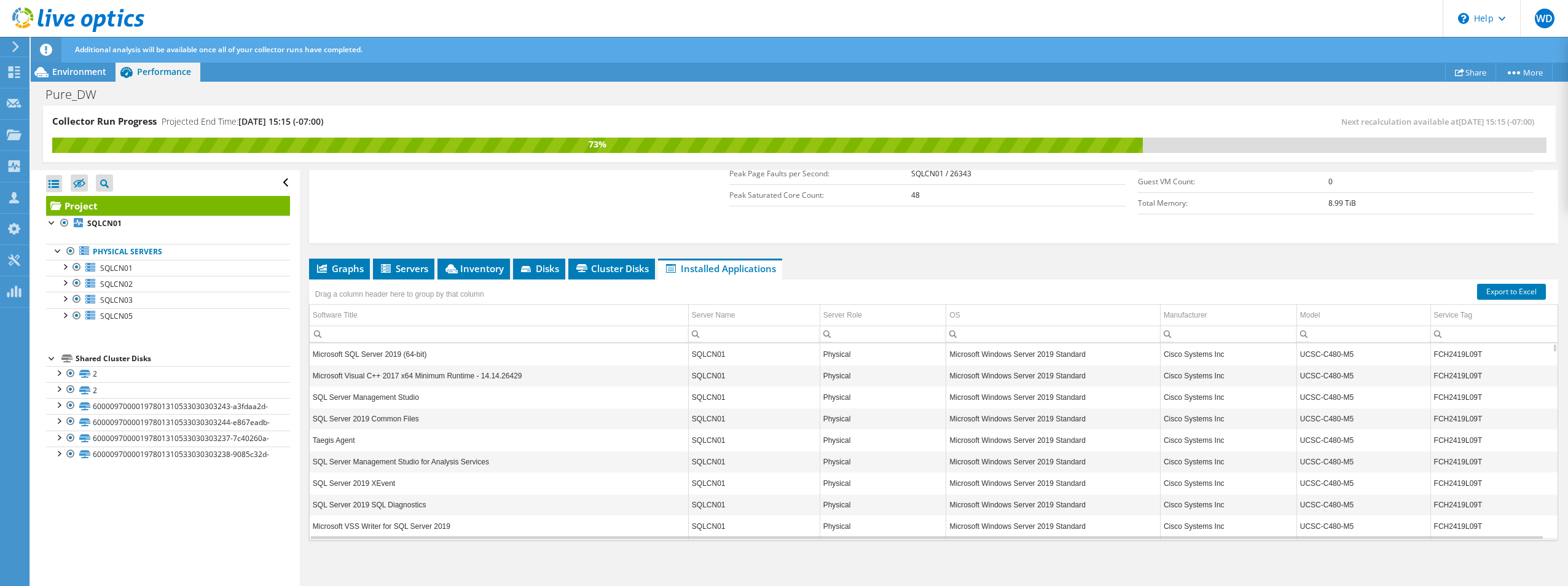
click at [883, 262] on ul "Graphs Servers Inventory Hypervisor Disks Cluster Disks Installed Applications" at bounding box center [934, 268] width 1249 height 21
click at [352, 262] on li "Graphs" at bounding box center [339, 268] width 61 height 21
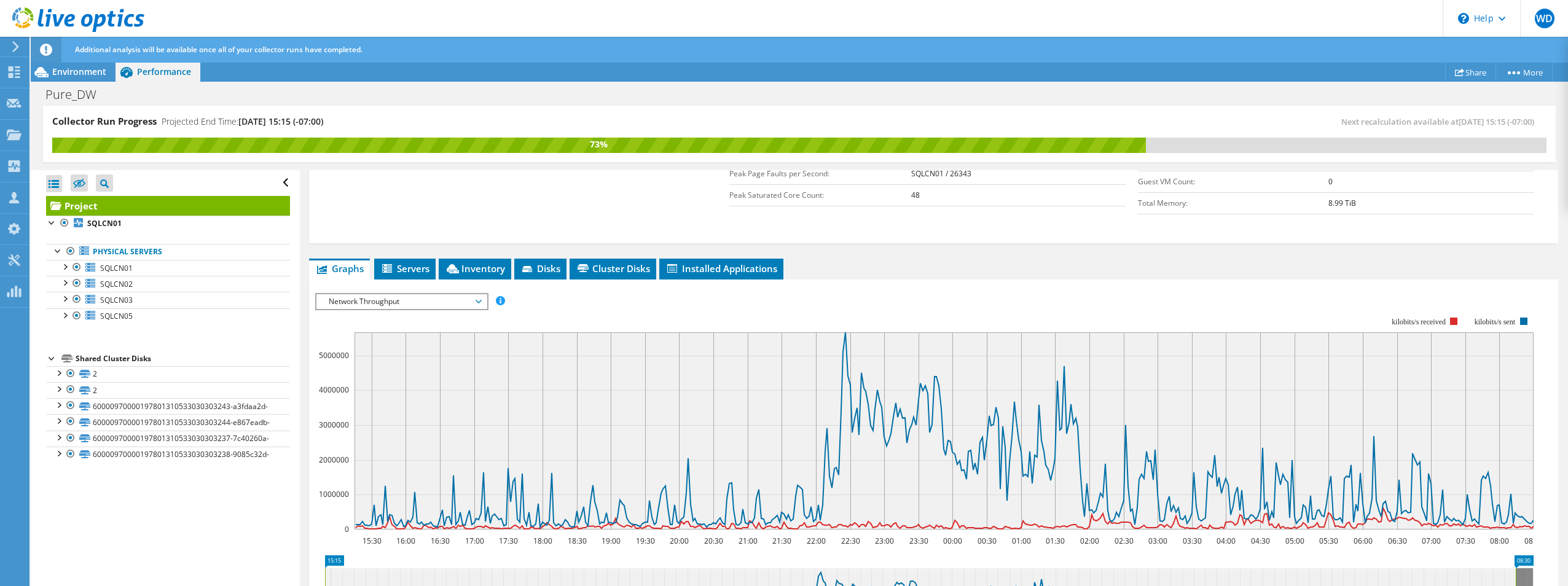
click at [359, 308] on span "Network Throughput" at bounding box center [402, 302] width 158 height 15
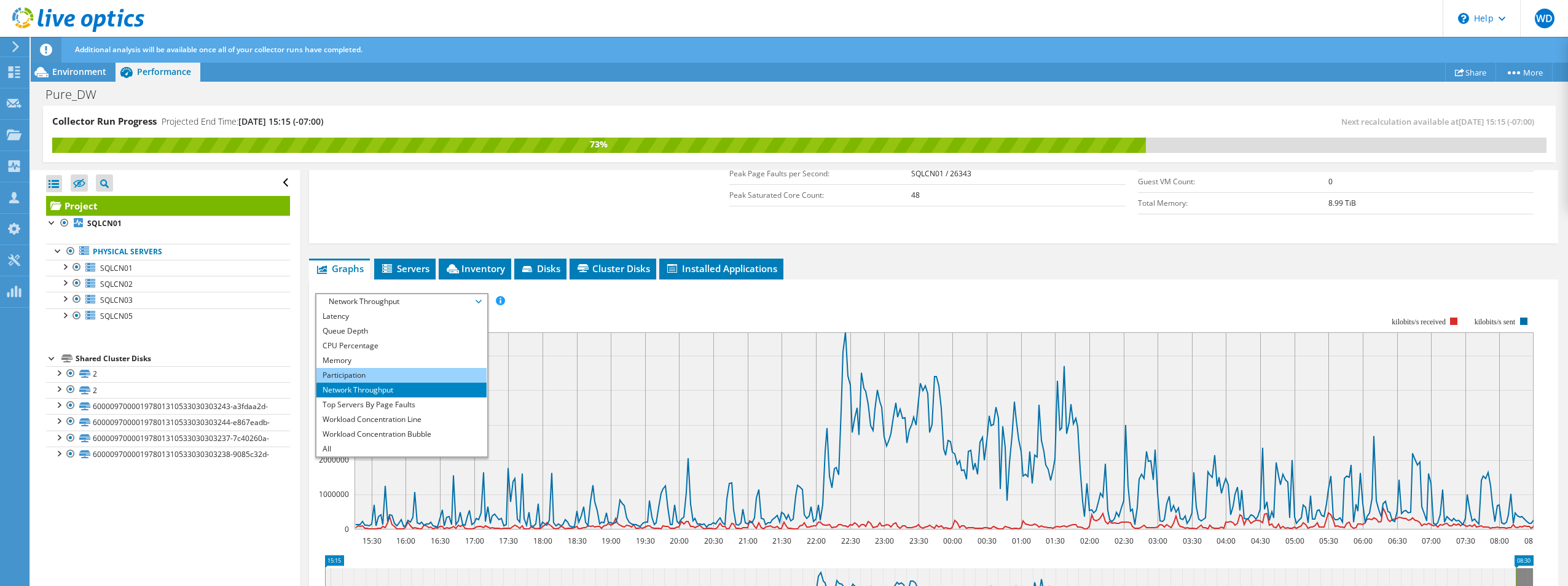
scroll to position [0, 0]
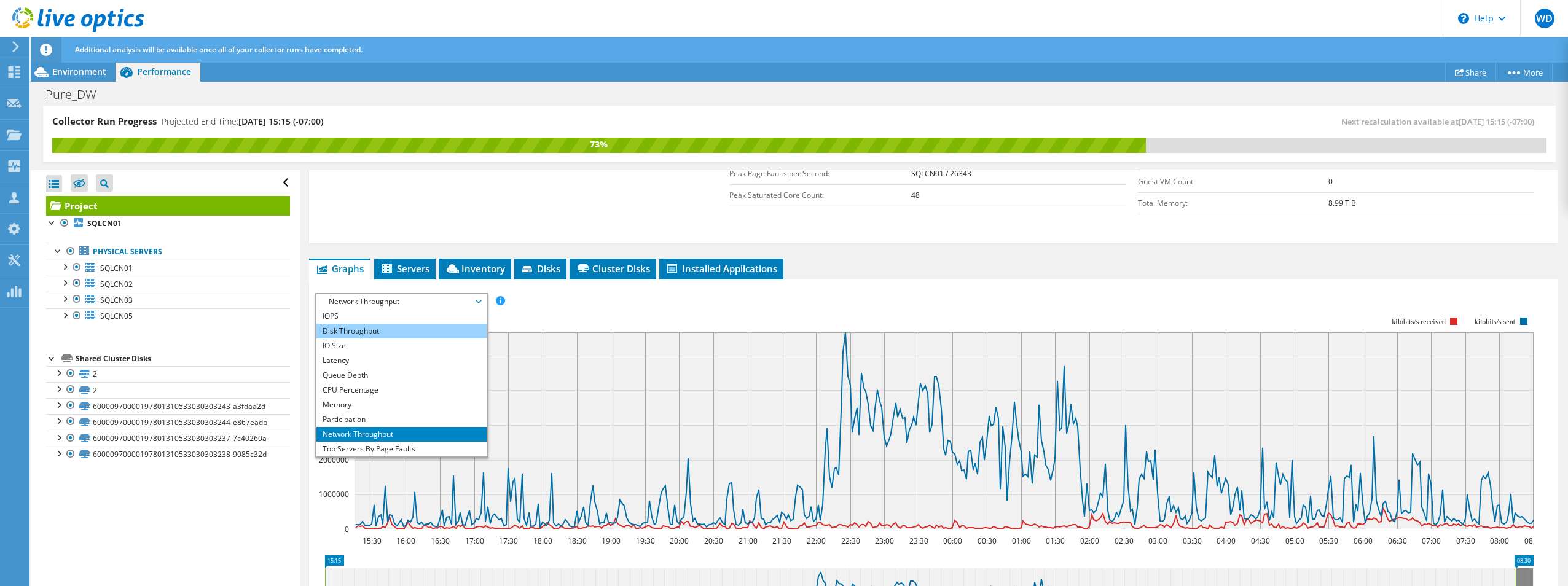
click at [364, 325] on li "Disk Throughput" at bounding box center [402, 331] width 170 height 15
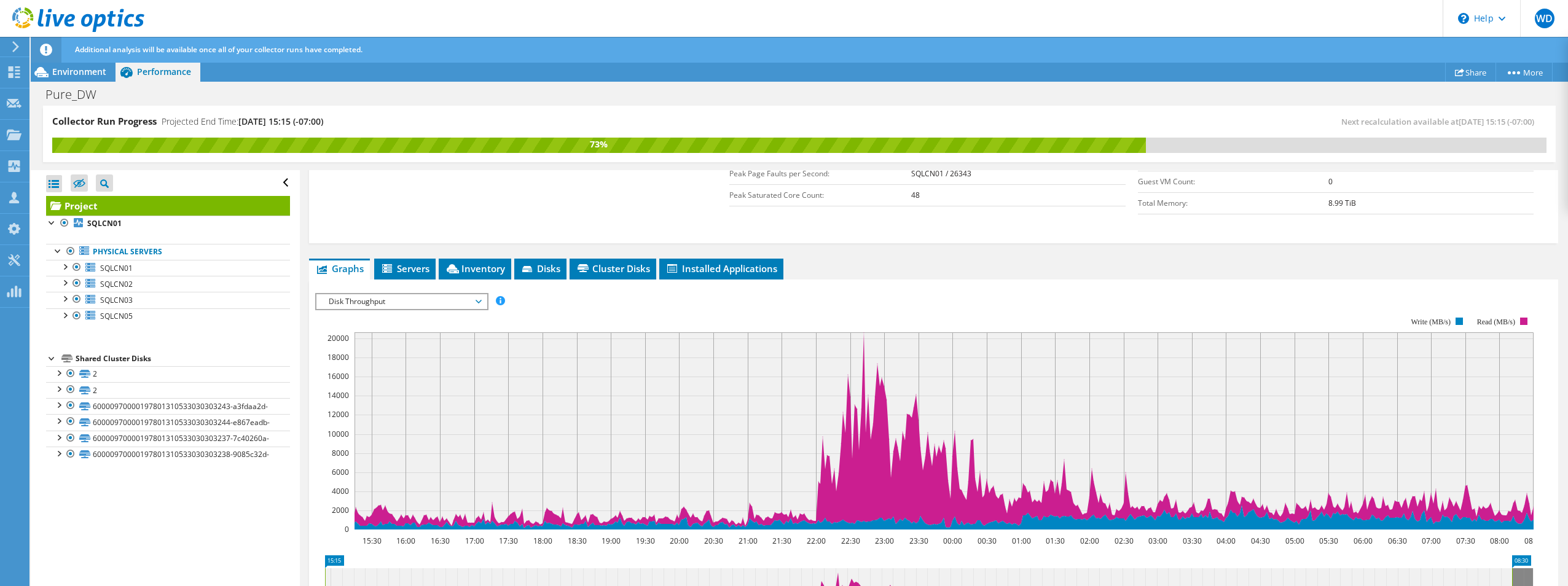
click at [363, 319] on div at bounding box center [934, 502] width 1237 height 419
click at [362, 304] on span "Disk Throughput" at bounding box center [402, 302] width 158 height 15
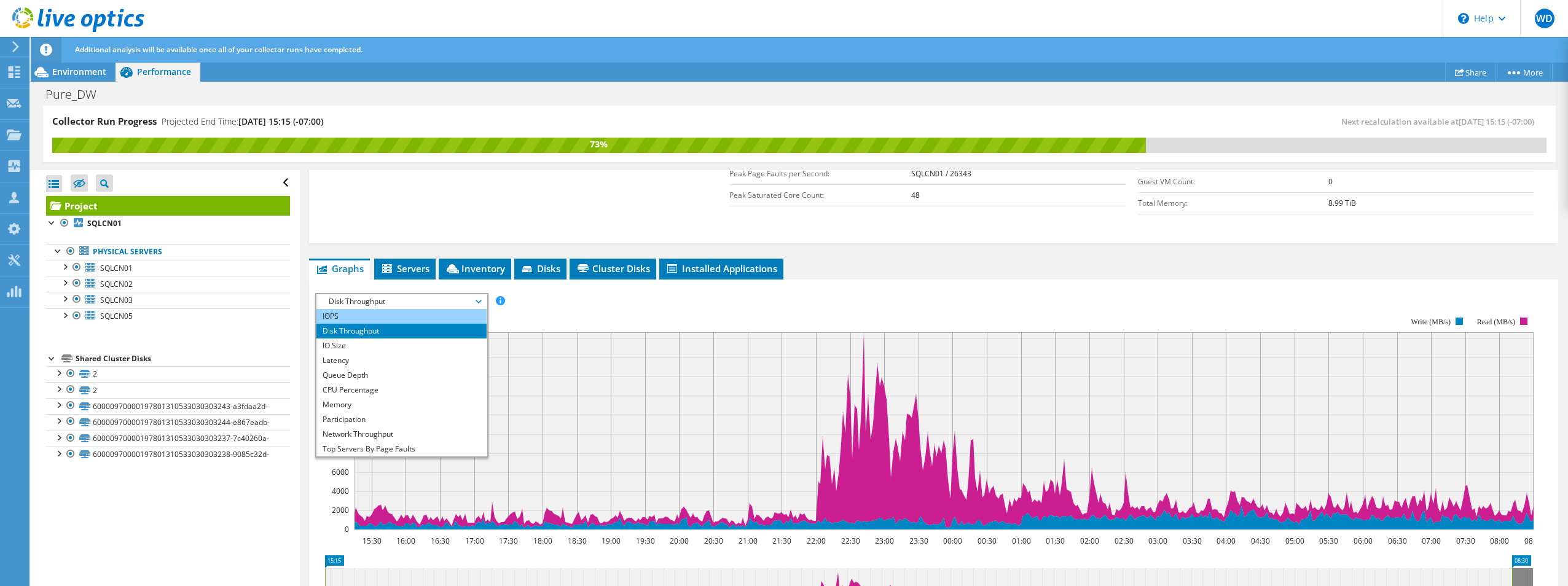
click at [362, 319] on li "IOPS" at bounding box center [402, 316] width 170 height 15
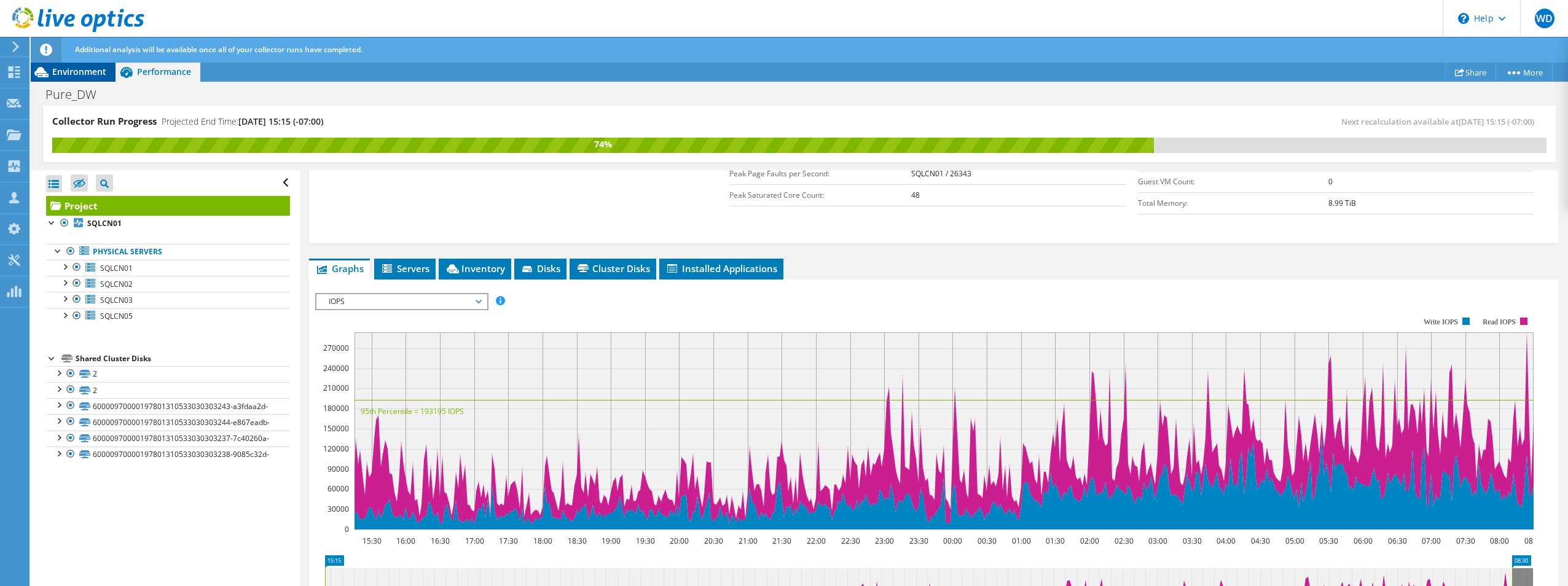
click at [74, 72] on span "Environment" at bounding box center [79, 71] width 54 height 11
